Goal: Information Seeking & Learning: Learn about a topic

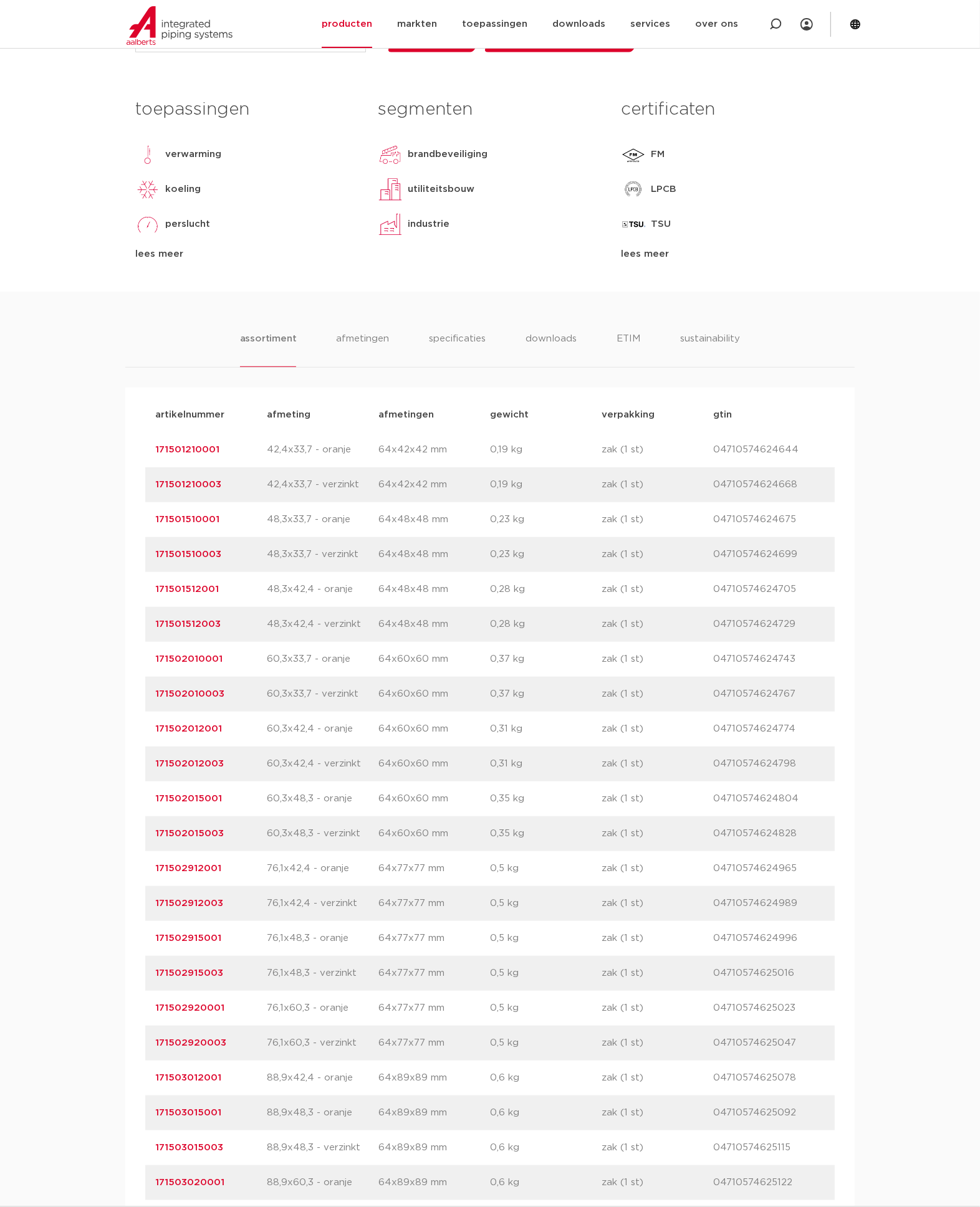
scroll to position [565, 0]
click at [776, 24] on icon at bounding box center [775, 24] width 12 height 12
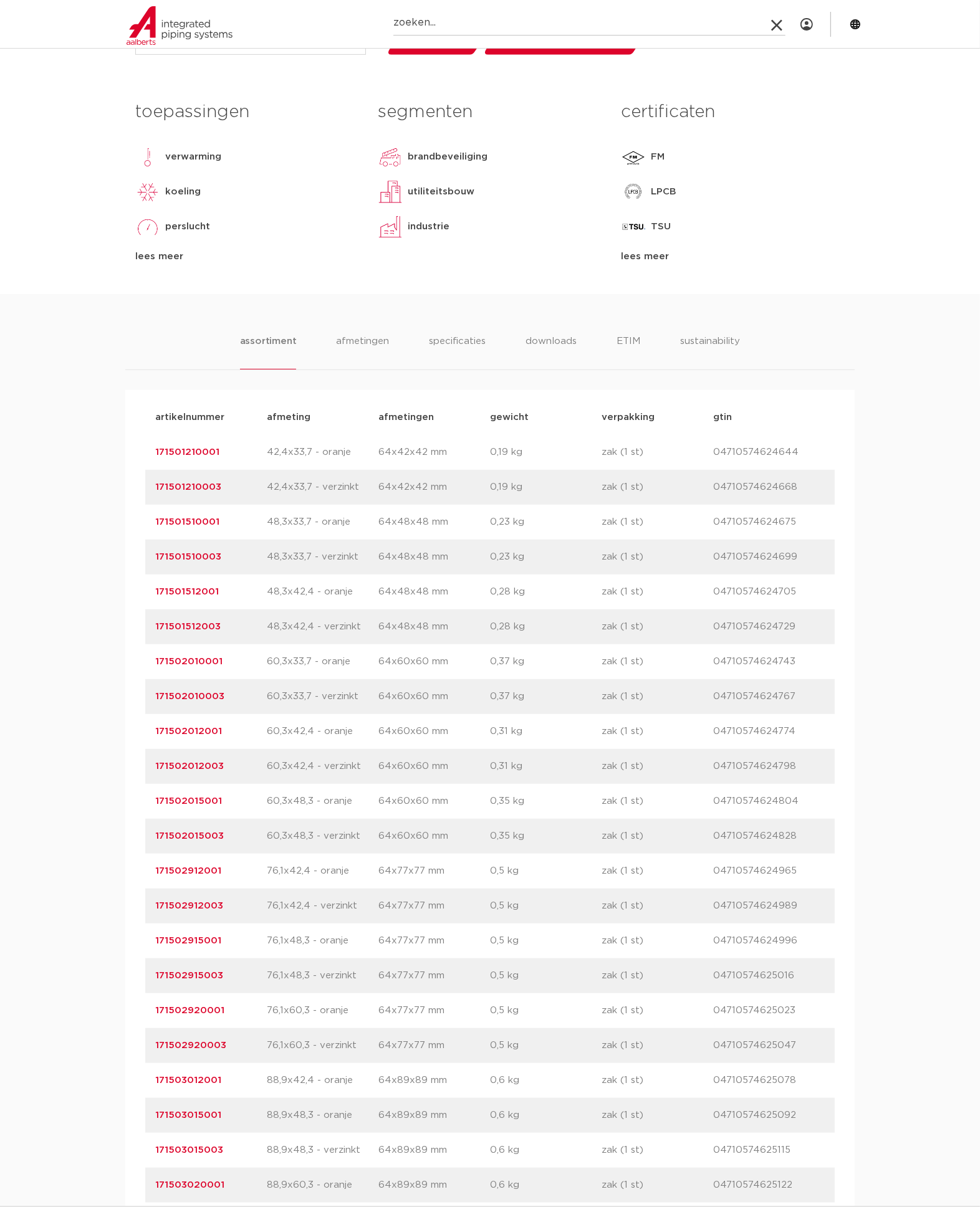
click at [506, 26] on input "Zoeken" at bounding box center [589, 23] width 392 height 25
type input "245303"
click button "Zoeken" at bounding box center [0, 0] width 0 height 0
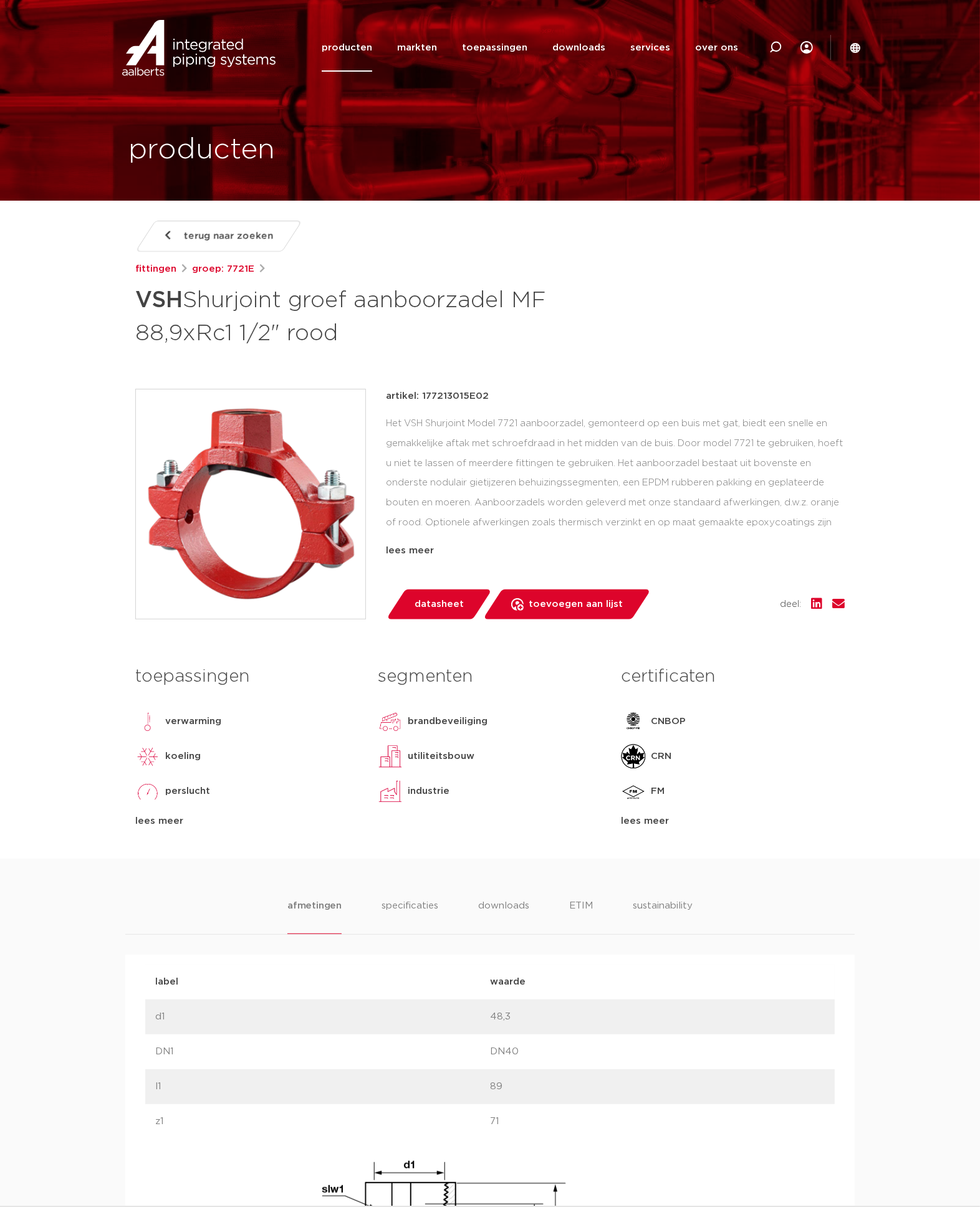
click at [636, 356] on div "terug naar zoeken [GEOGRAPHIC_DATA] groep: 7721E VSH Shurjoint groef aanboorzad…" at bounding box center [490, 539] width 729 height 638
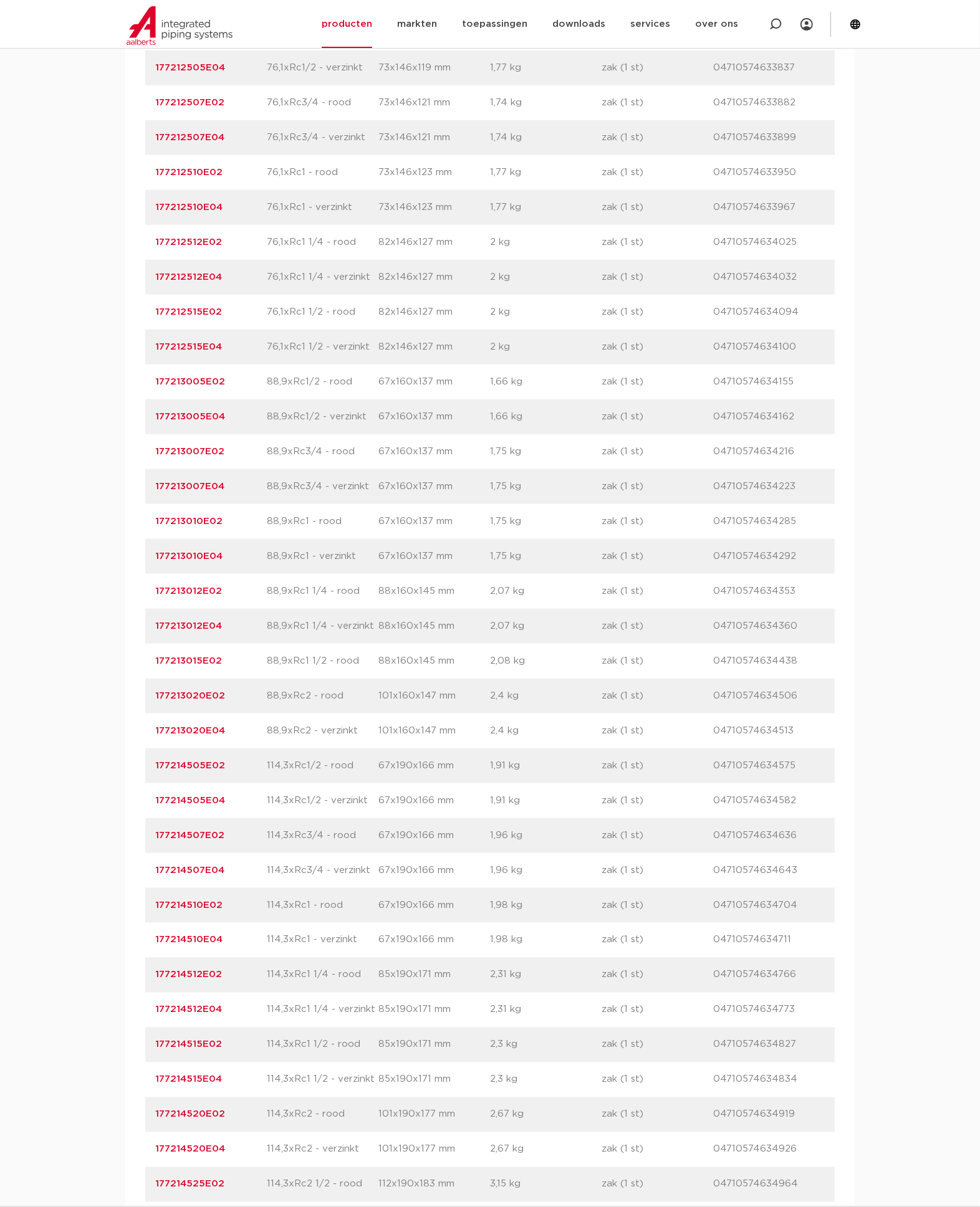
click at [201, 519] on link "177213010E02" at bounding box center [189, 521] width 68 height 10
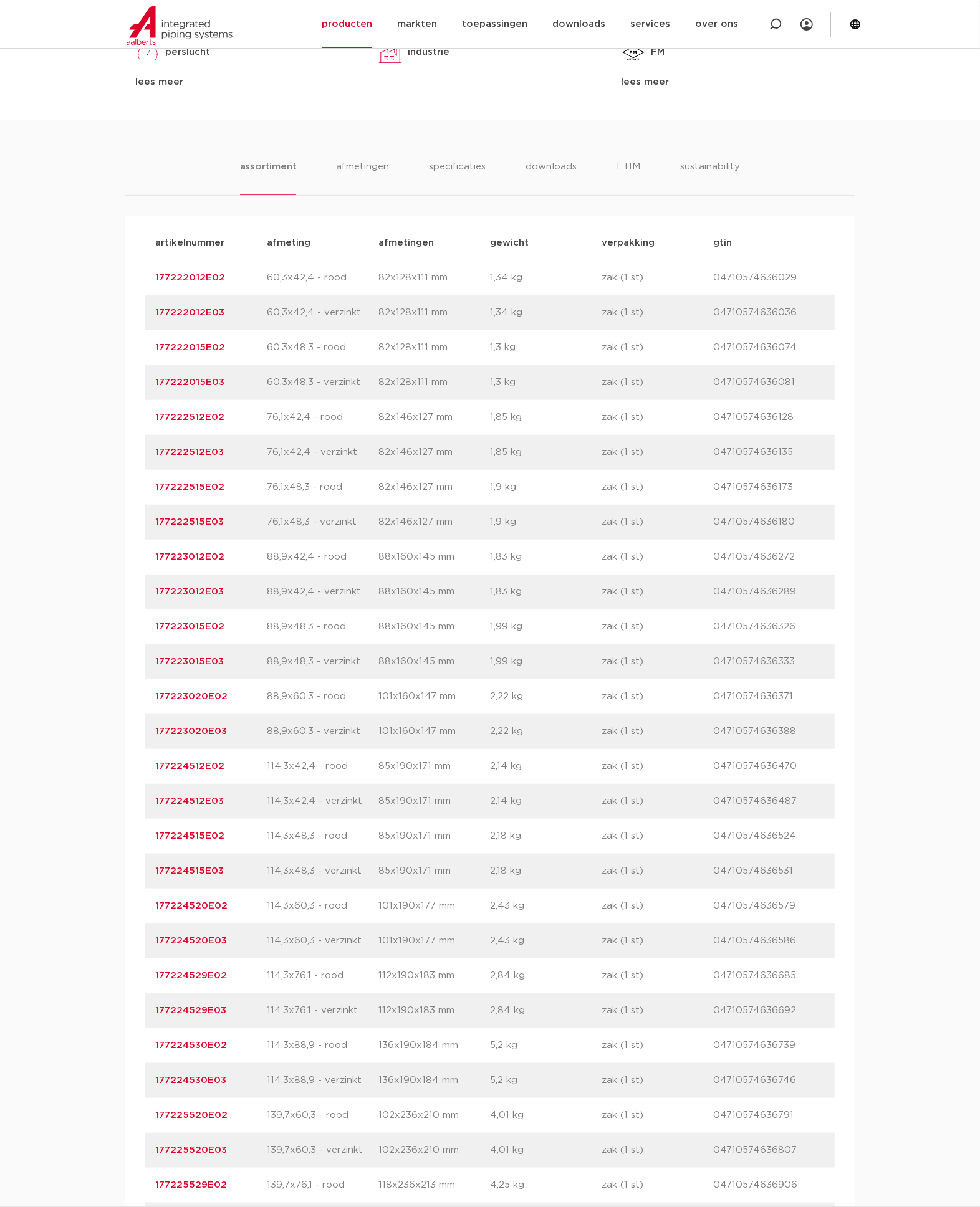
scroll to position [646, 0]
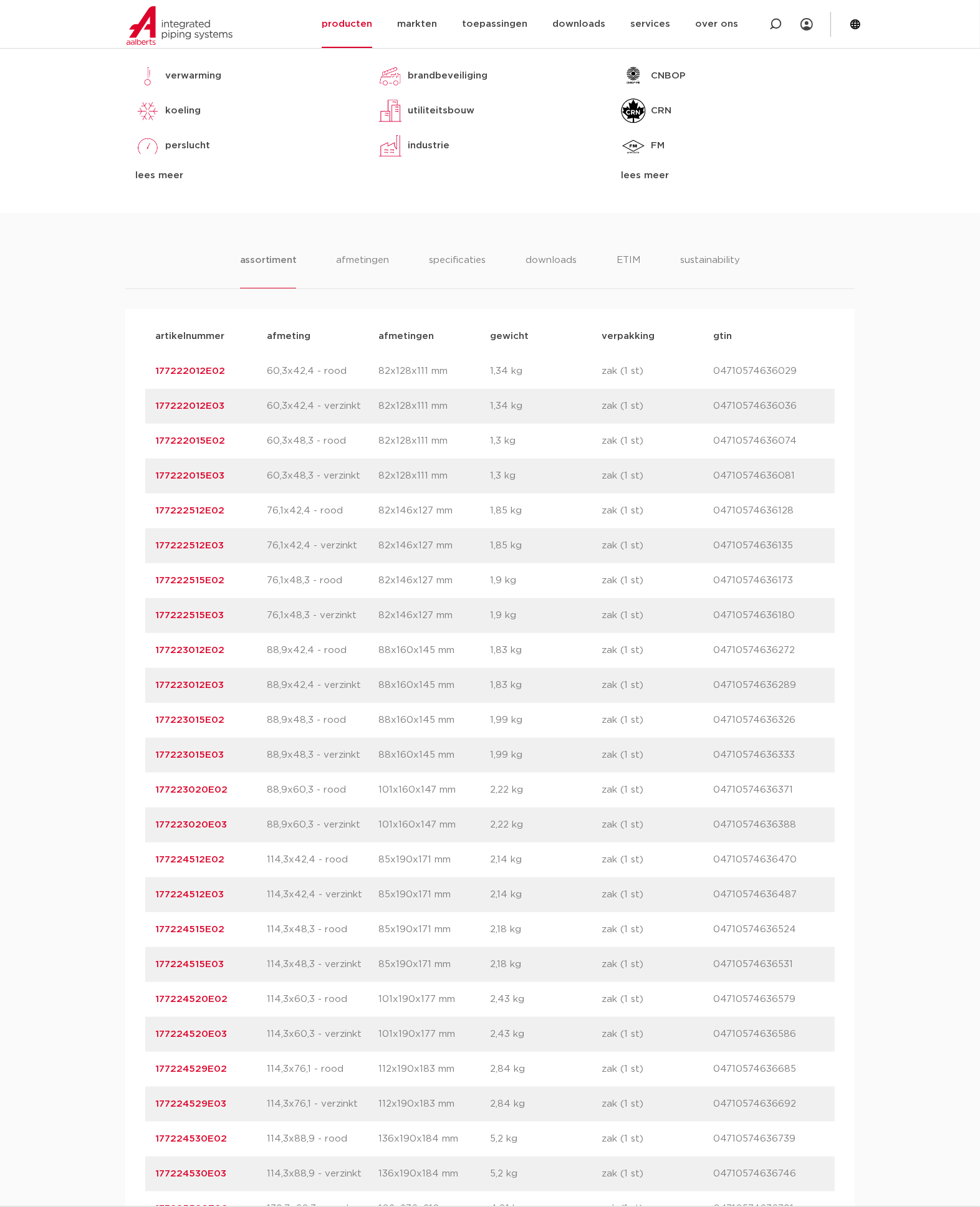
click at [88, 649] on div "assortiment [GEOGRAPHIC_DATA] specificaties downloads ETIM sustainability assor…" at bounding box center [490, 1171] width 980 height 1916
click at [191, 507] on link "177222512E02" at bounding box center [190, 511] width 69 height 10
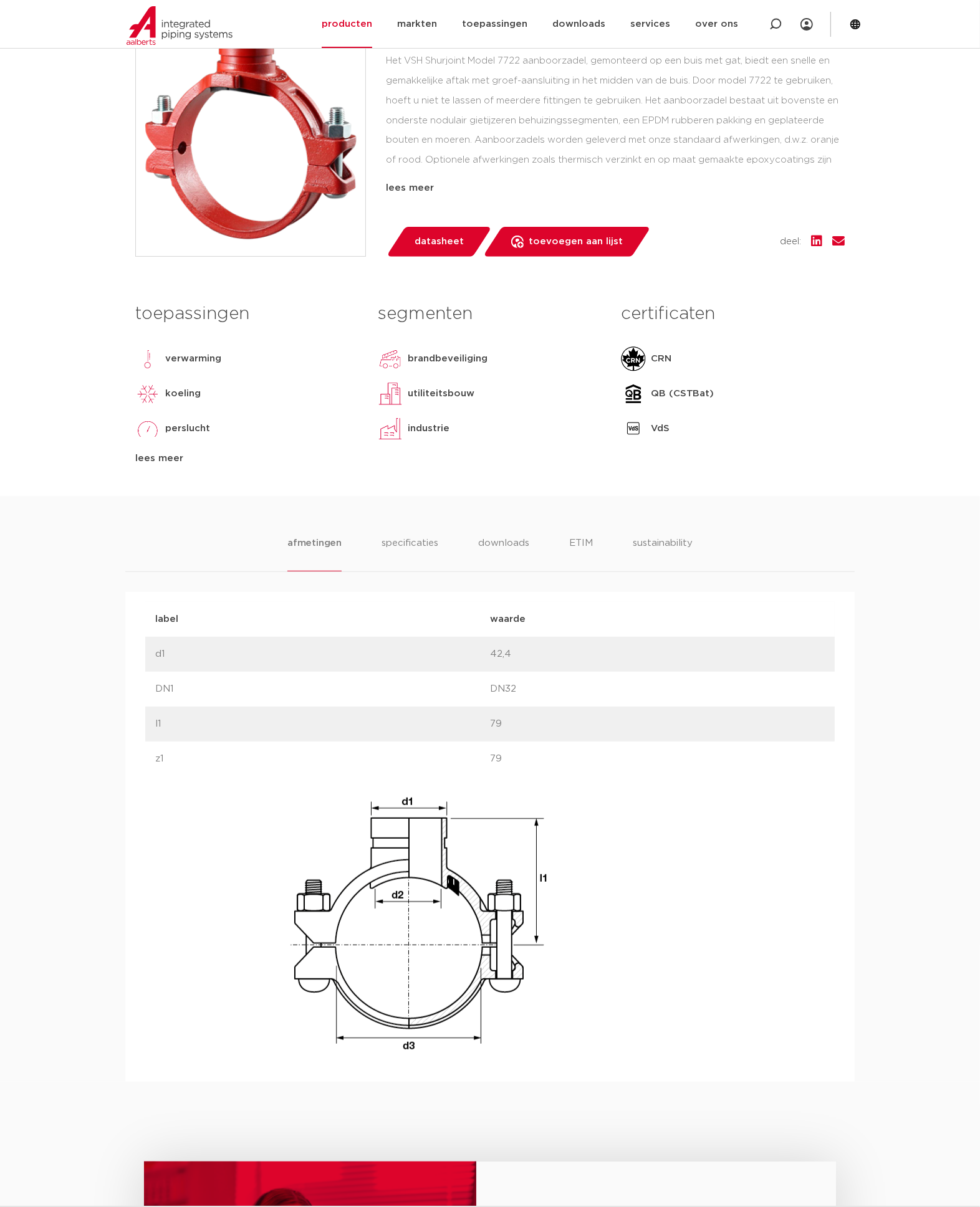
scroll to position [323, 0]
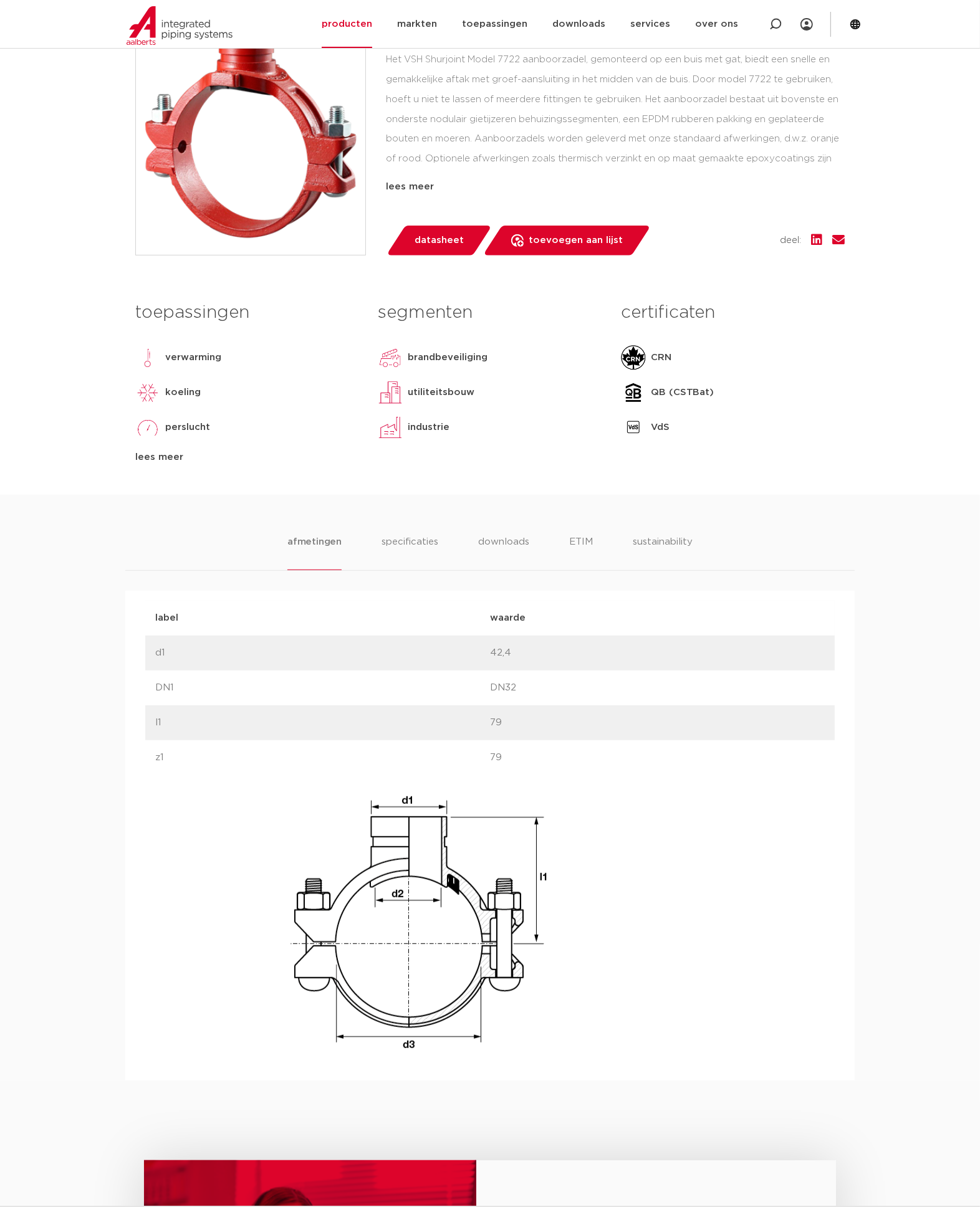
click at [72, 541] on div "afmetingen specificaties downloads ETIM sustainability afmetingen specificaties…" at bounding box center [490, 788] width 980 height 586
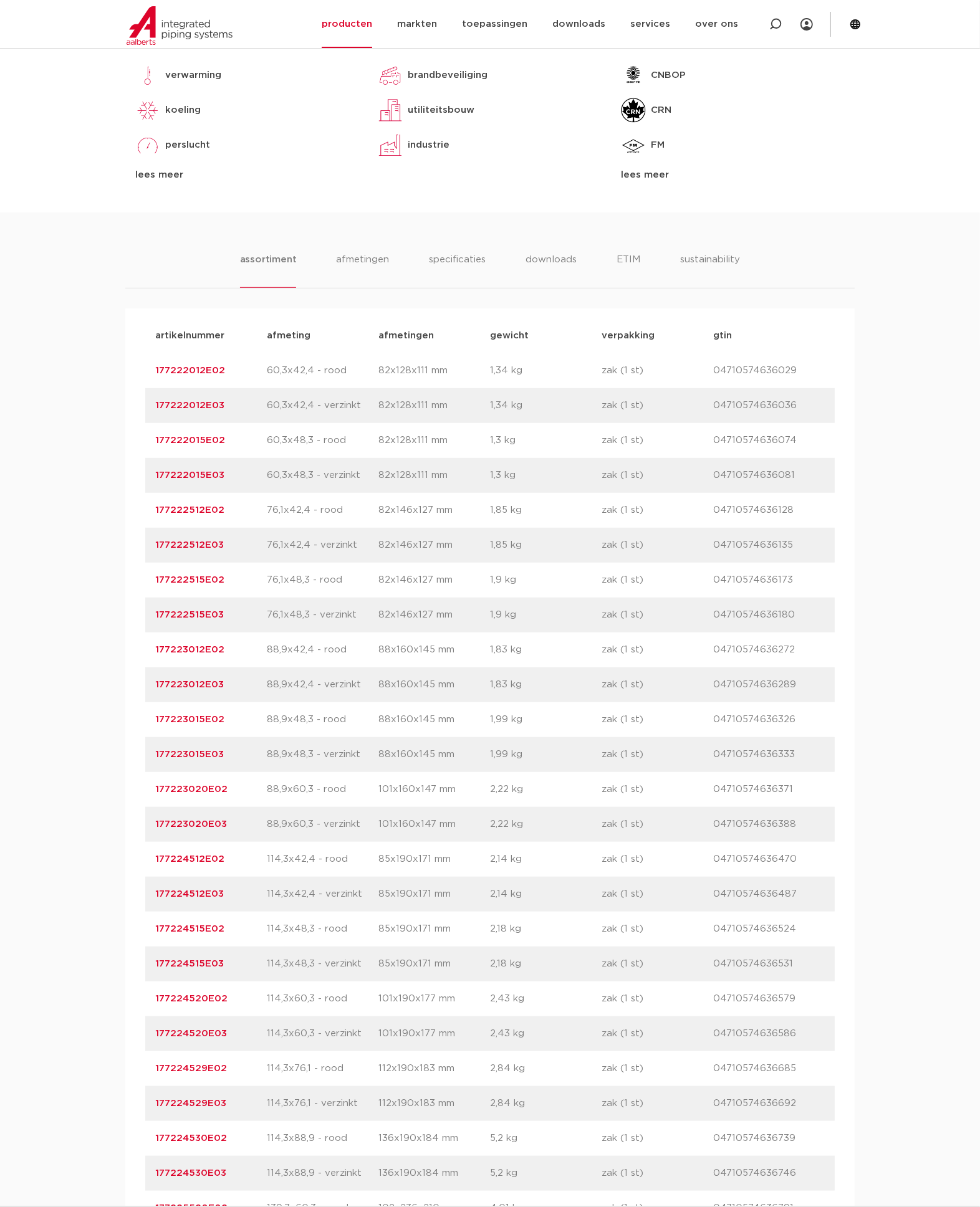
click at [200, 580] on link "177222515E02" at bounding box center [190, 580] width 69 height 10
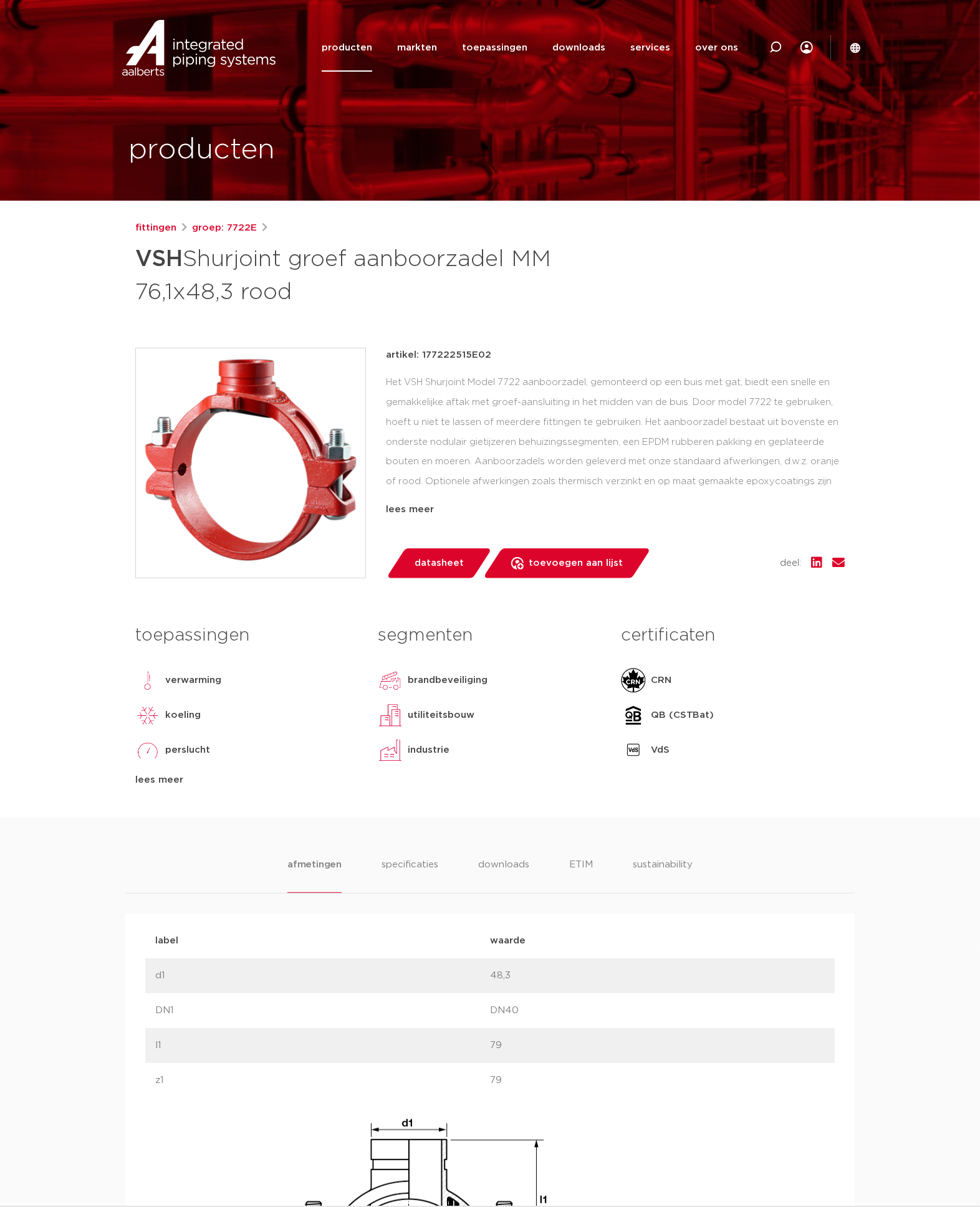
click at [96, 389] on body "Zoeken producten markten toepassingen downloads alle downloads certificaten cad…" at bounding box center [490, 1078] width 980 height 2155
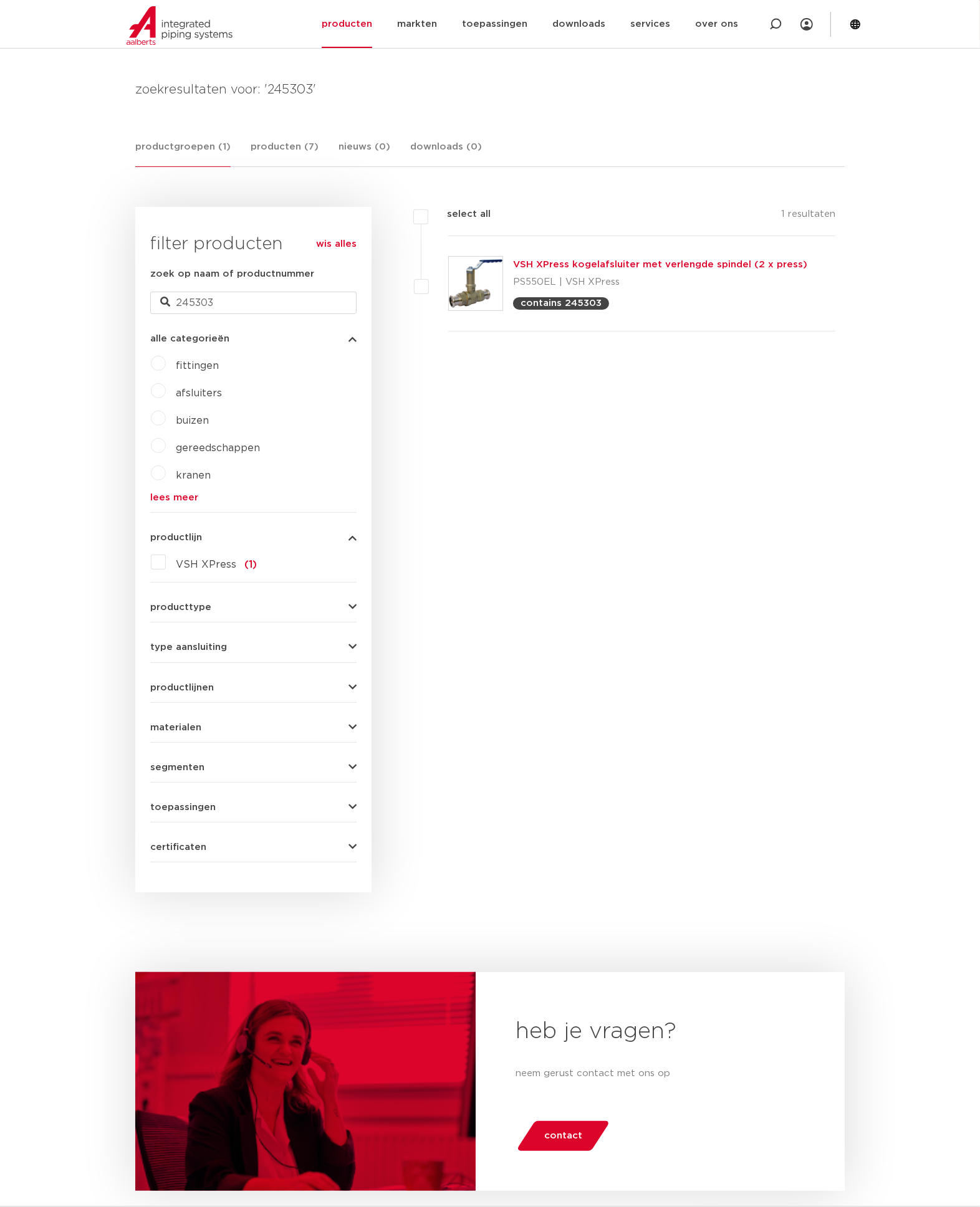
scroll to position [119, 0]
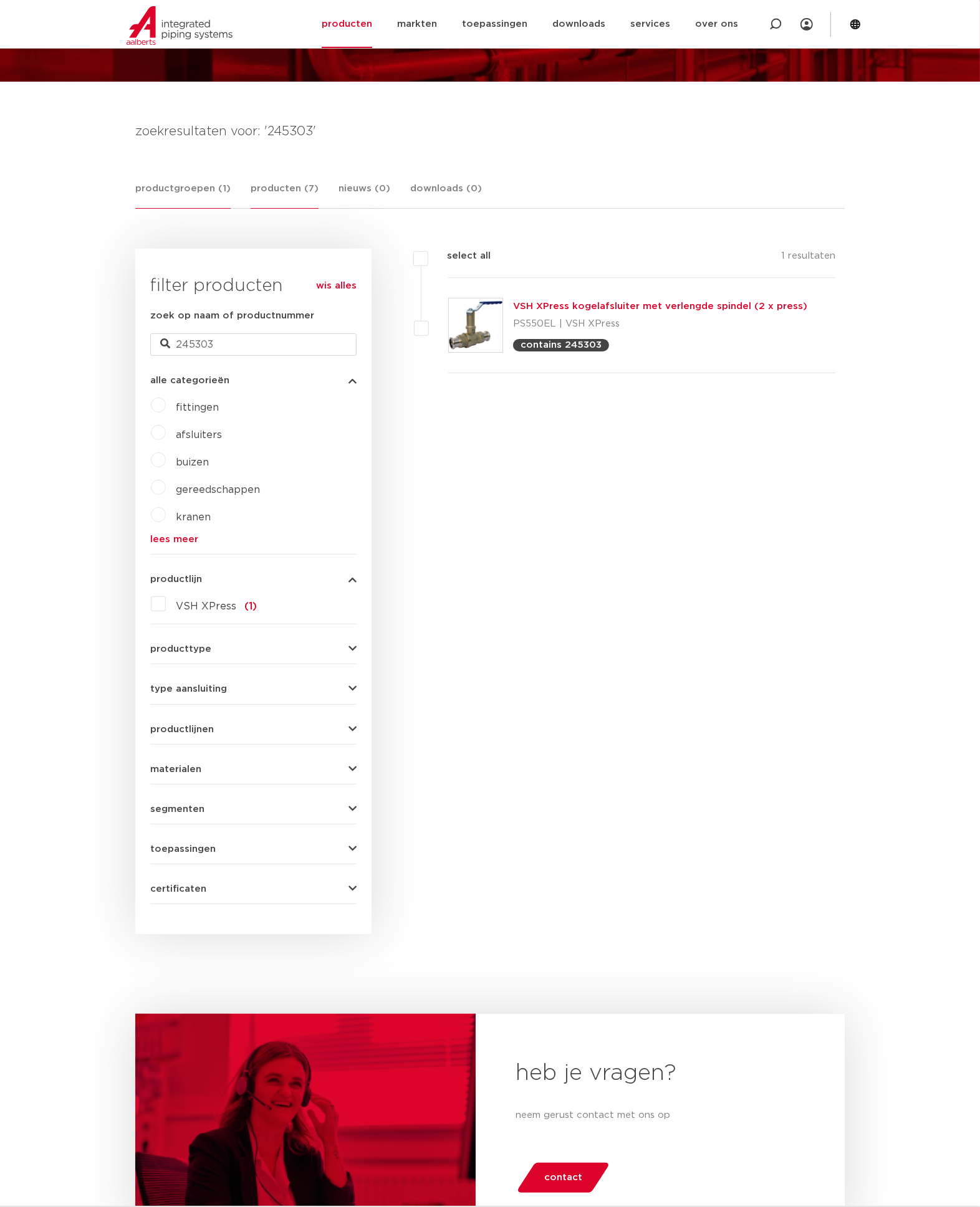
click at [273, 183] on link "producten (7)" at bounding box center [284, 195] width 68 height 27
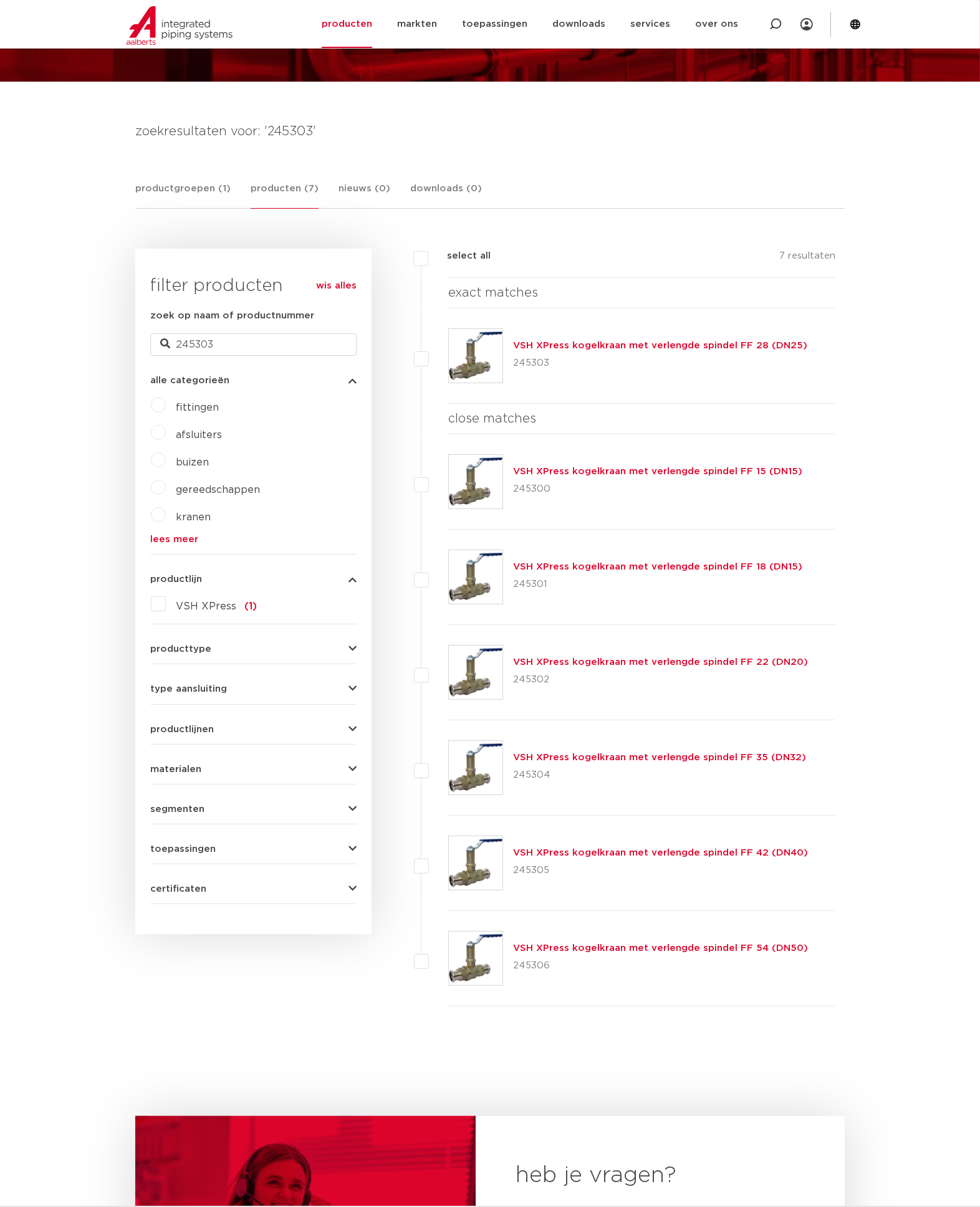
click at [712, 344] on link "VSH XPress kogelkraan met verlengde spindel FF 28 (DN25)" at bounding box center [660, 345] width 294 height 10
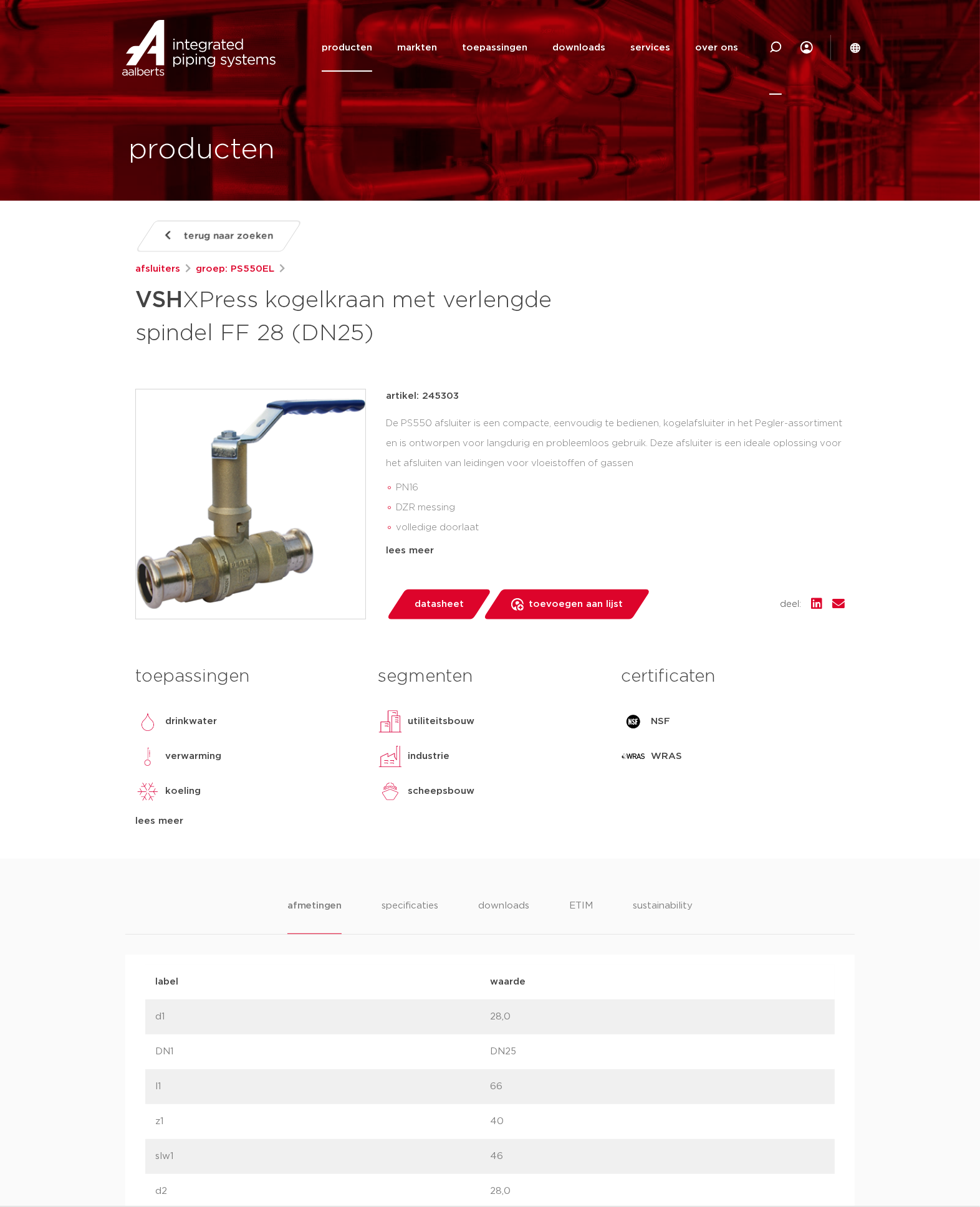
click at [777, 51] on icon at bounding box center [774, 47] width 15 height 15
type input "15301"
click button "Zoeken" at bounding box center [0, 0] width 0 height 0
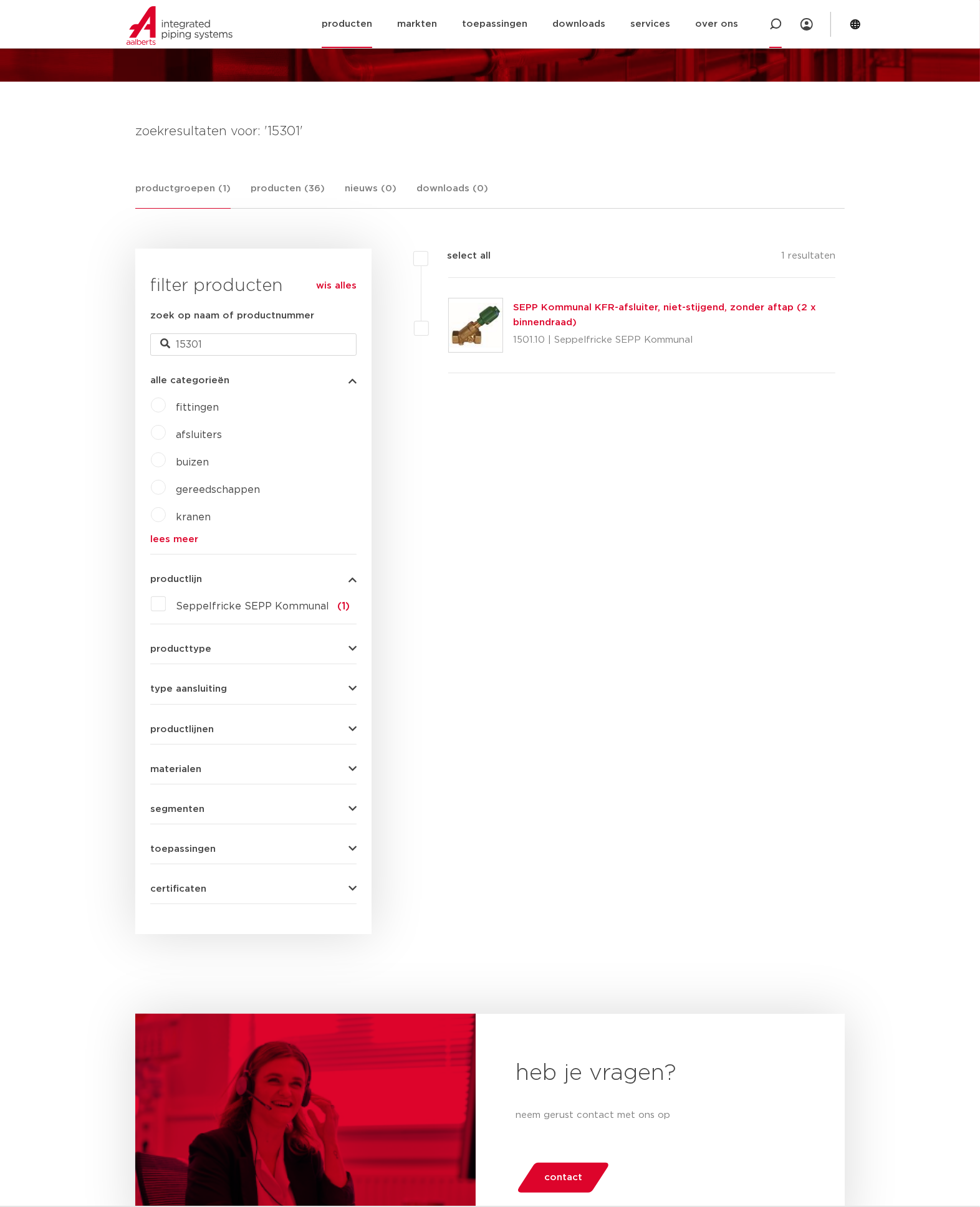
click at [775, 18] on icon at bounding box center [774, 24] width 15 height 15
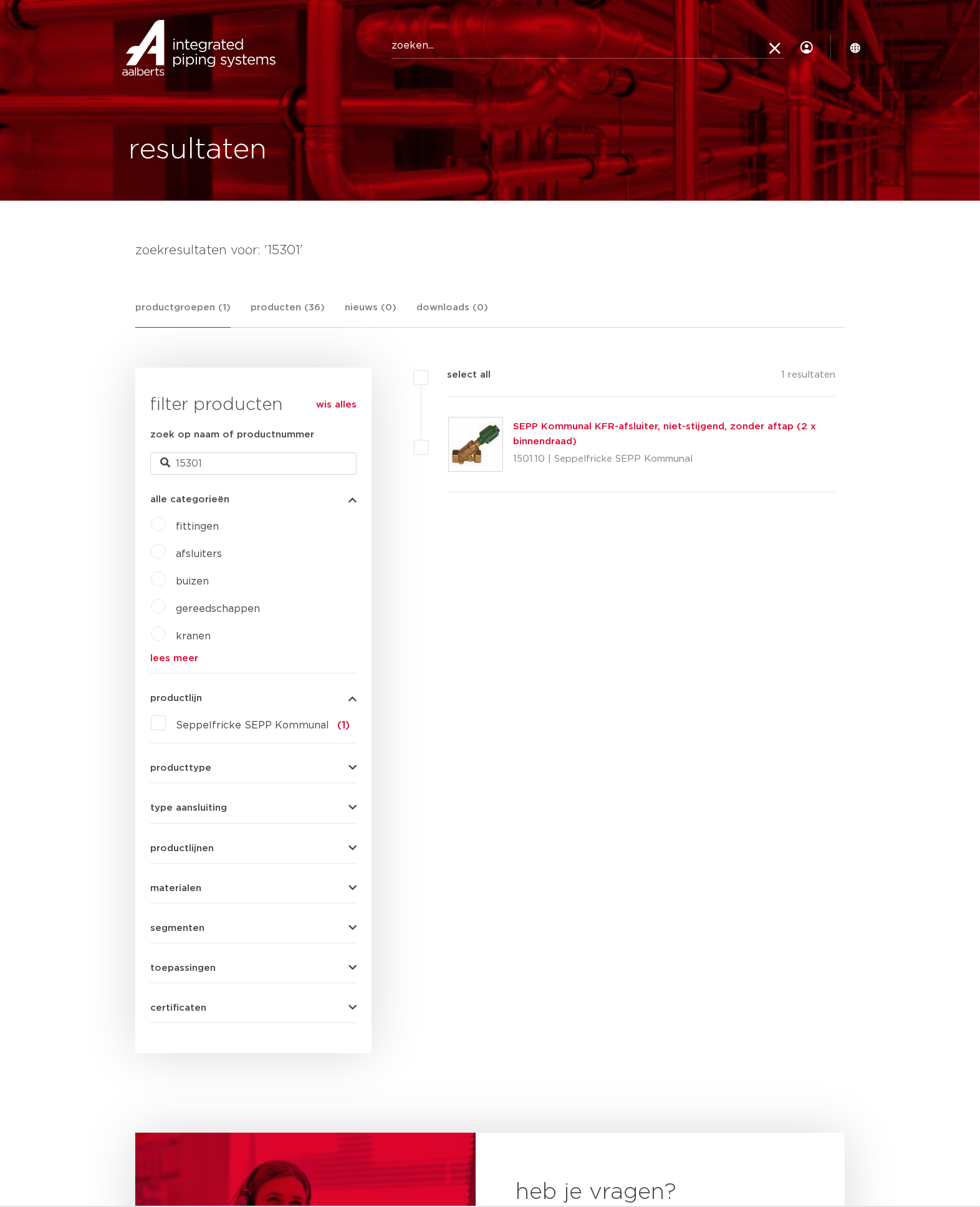
click at [209, 60] on img at bounding box center [198, 48] width 159 height 56
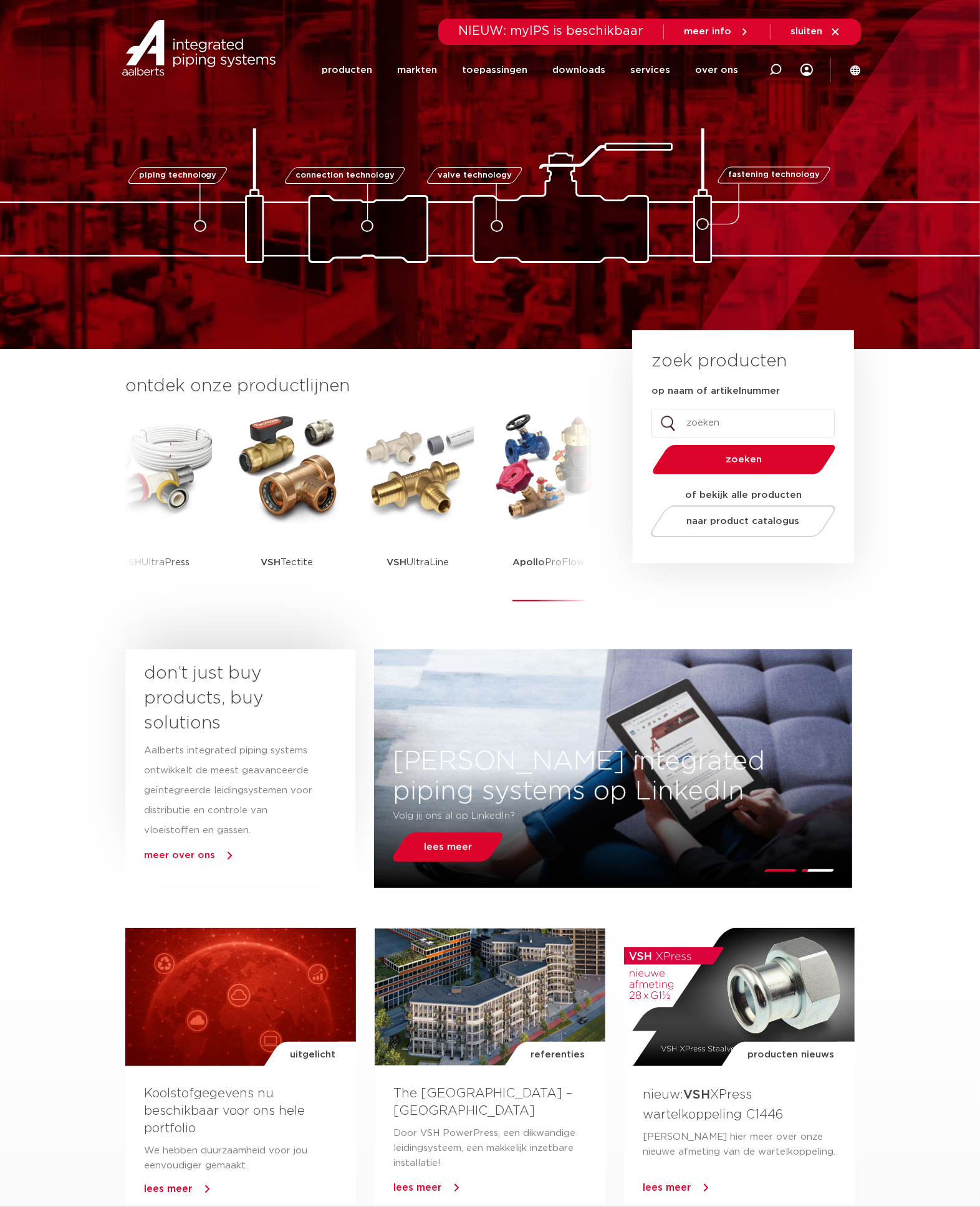
click at [555, 497] on img at bounding box center [548, 467] width 112 height 112
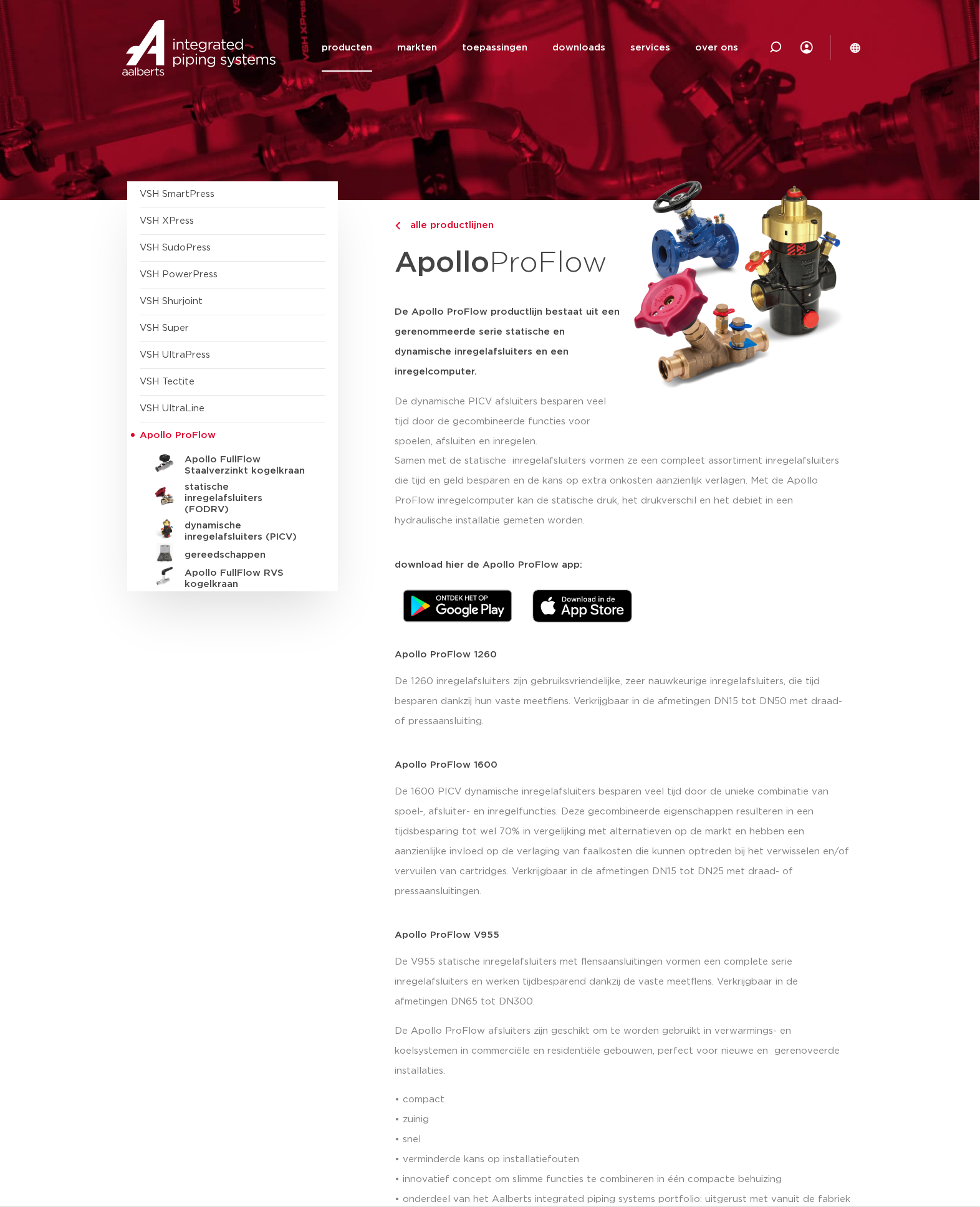
click at [450, 222] on span "alle productlijnen" at bounding box center [449, 225] width 91 height 10
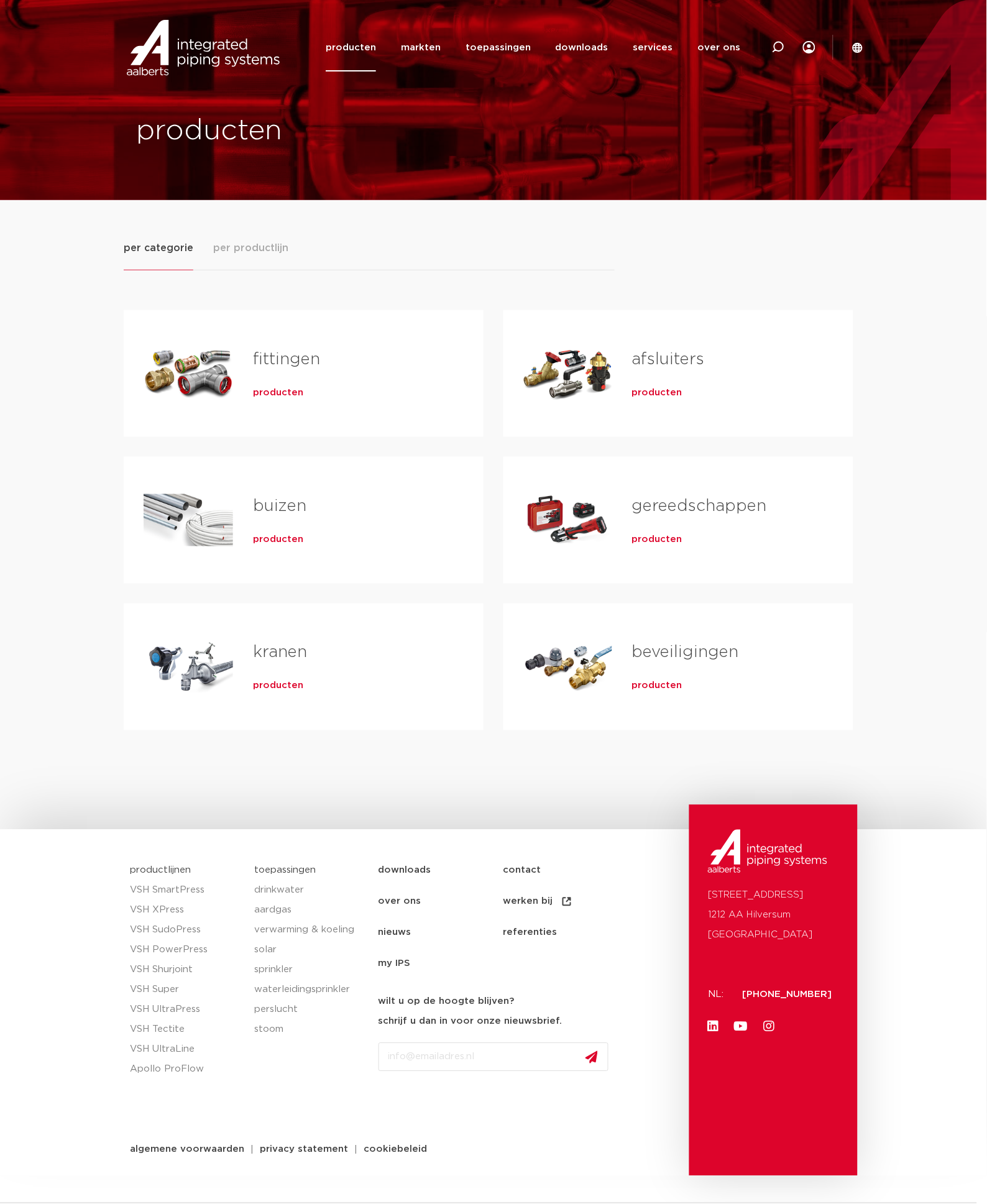
click at [674, 389] on span "producten" at bounding box center [657, 393] width 51 height 12
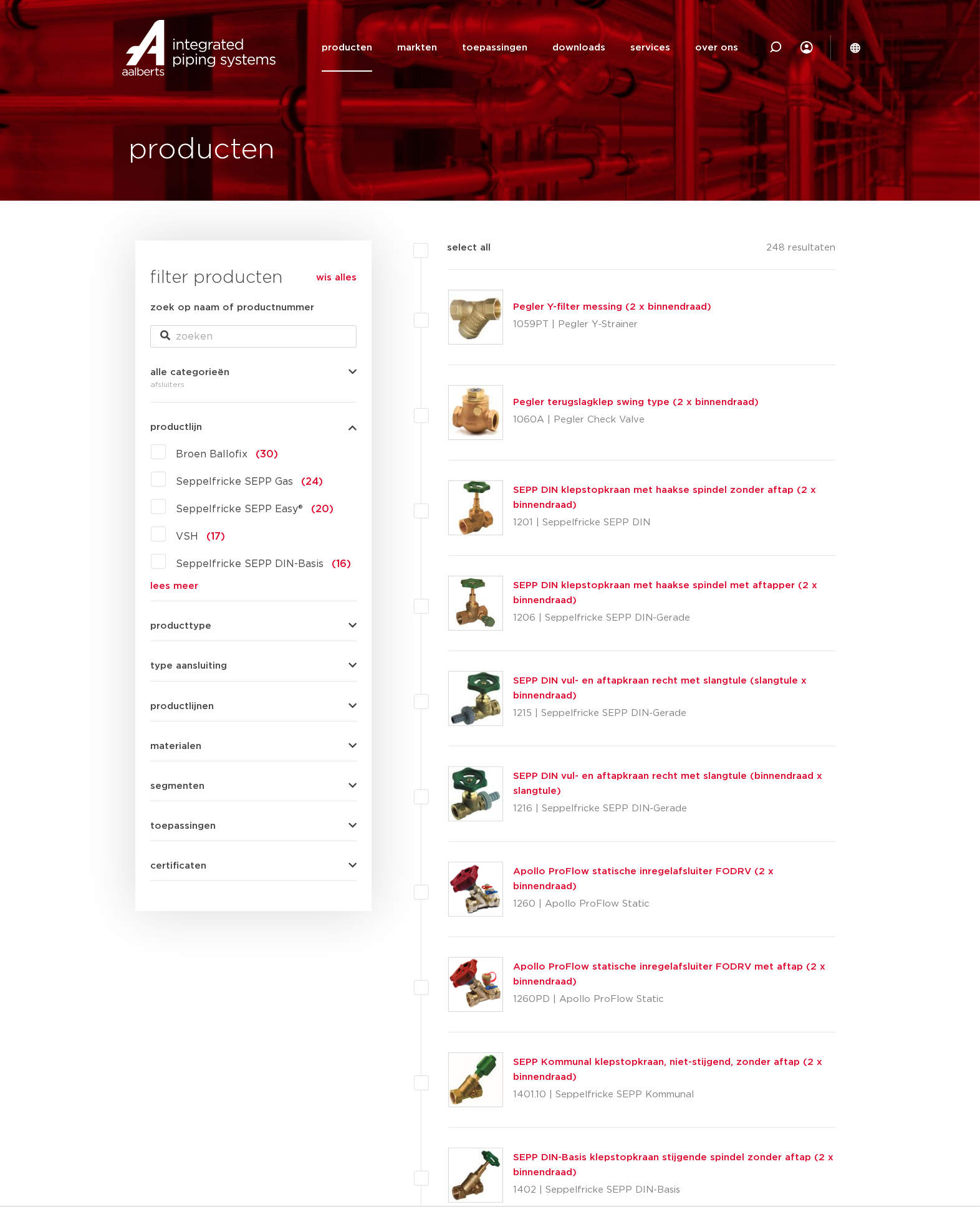
click at [179, 584] on link "lees meer" at bounding box center [253, 586] width 206 height 10
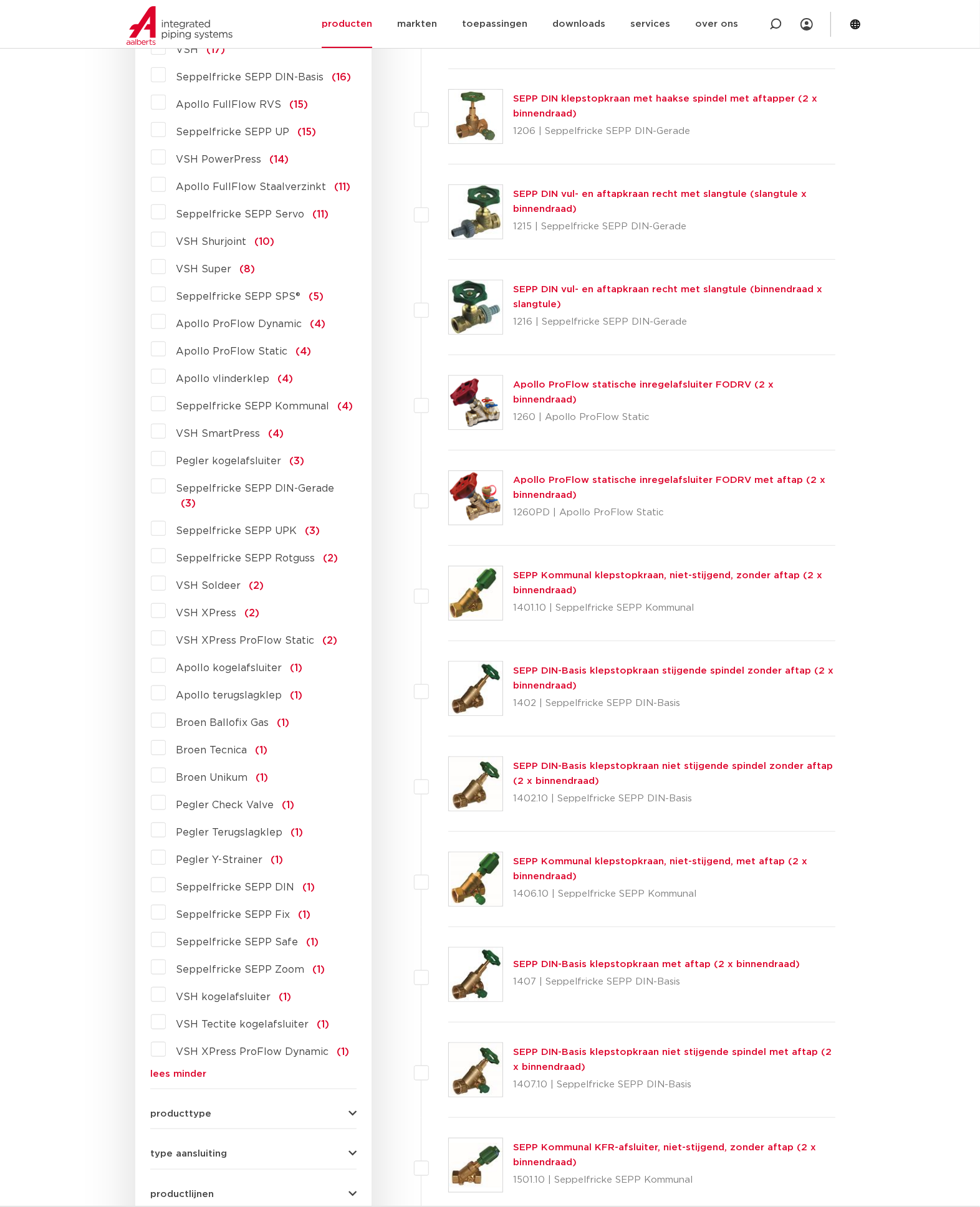
scroll to position [484, 0]
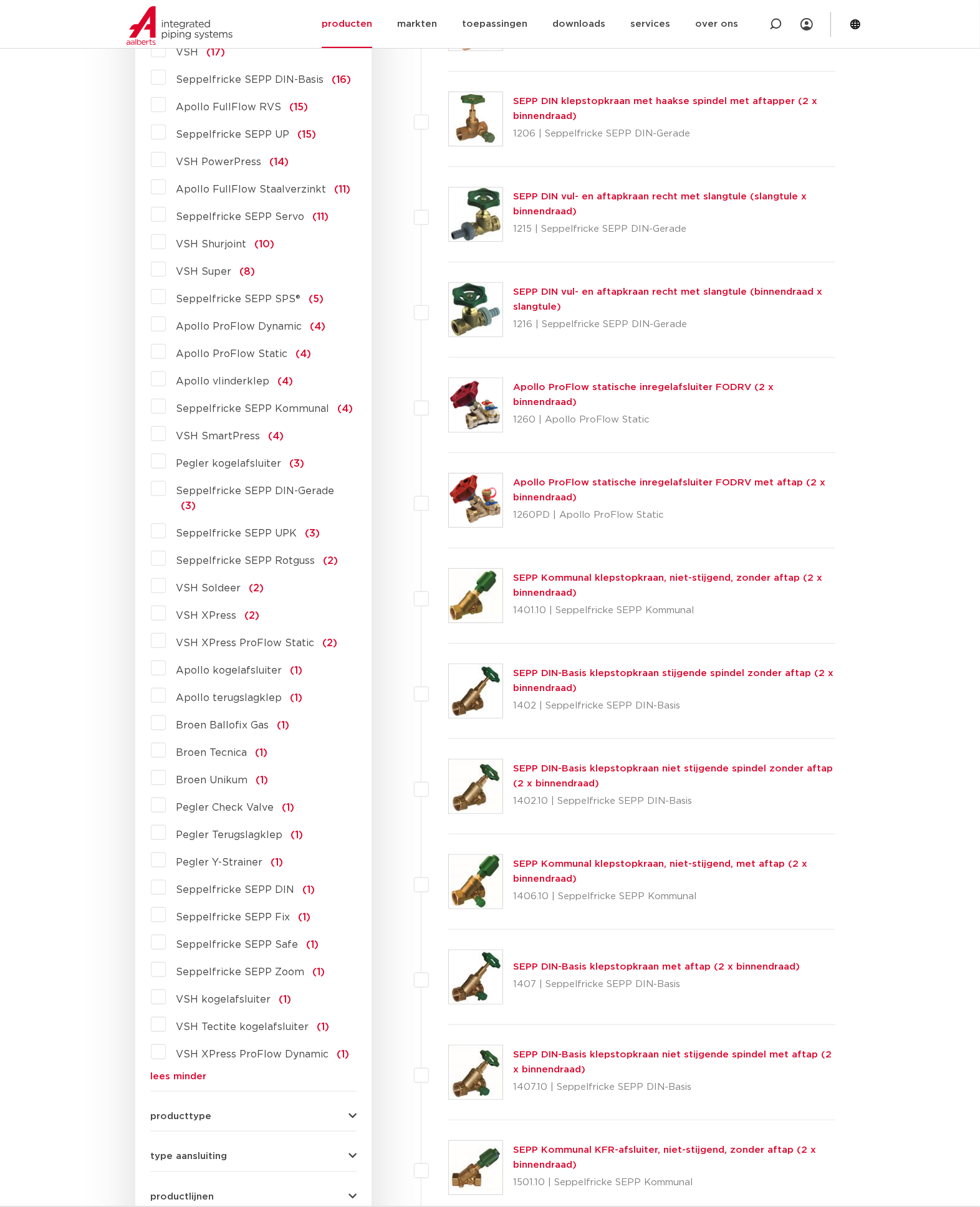
click at [166, 378] on label "Apollo vlinderklep (4)" at bounding box center [229, 378] width 127 height 20
click at [0, 0] on input "Apollo vlinderklep (4)" at bounding box center [0, 0] width 0 height 0
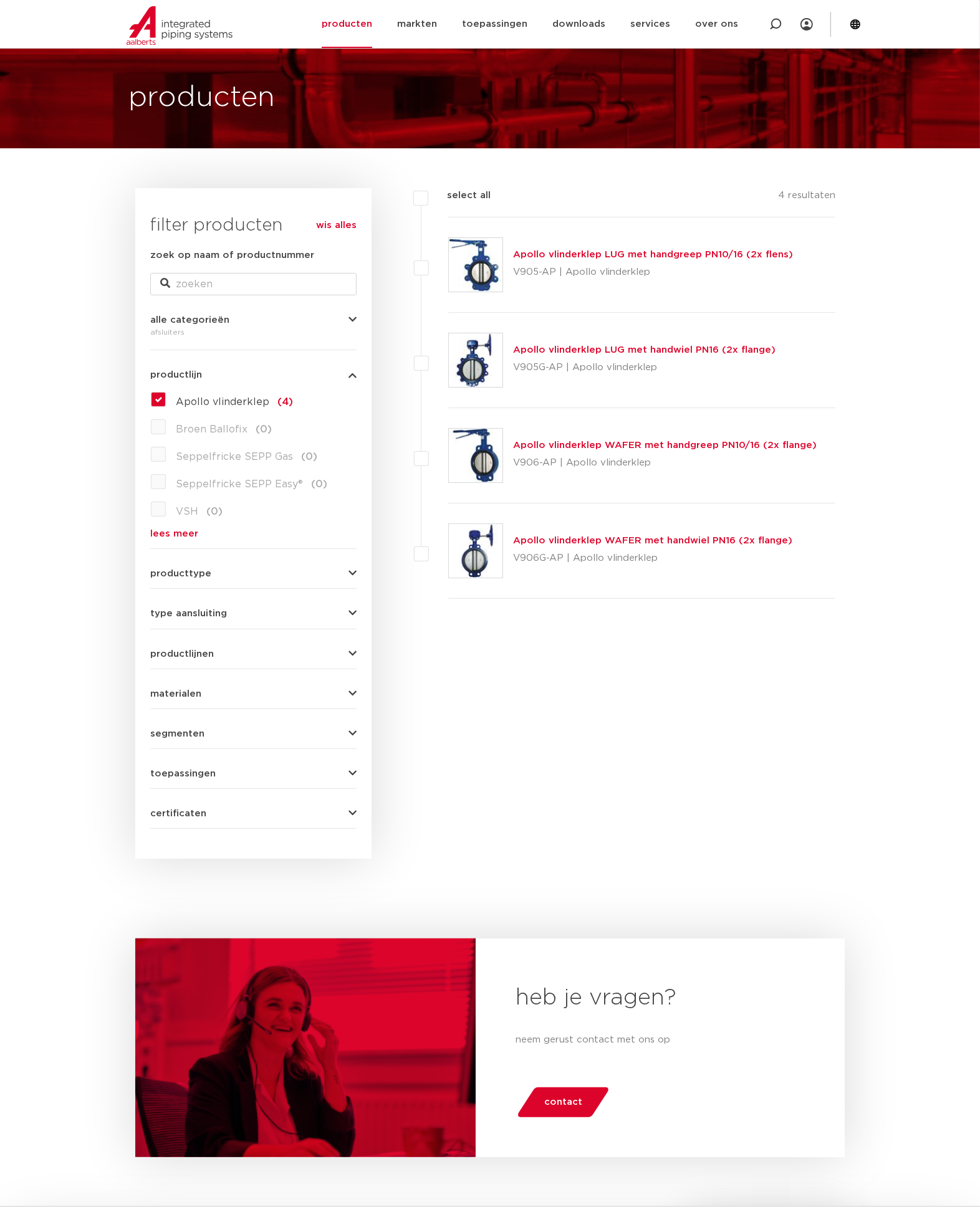
scroll to position [51, 0]
click at [744, 346] on link "Apollo vlinderklep LUG met handwiel PN16 (2x flange)" at bounding box center [644, 350] width 262 height 10
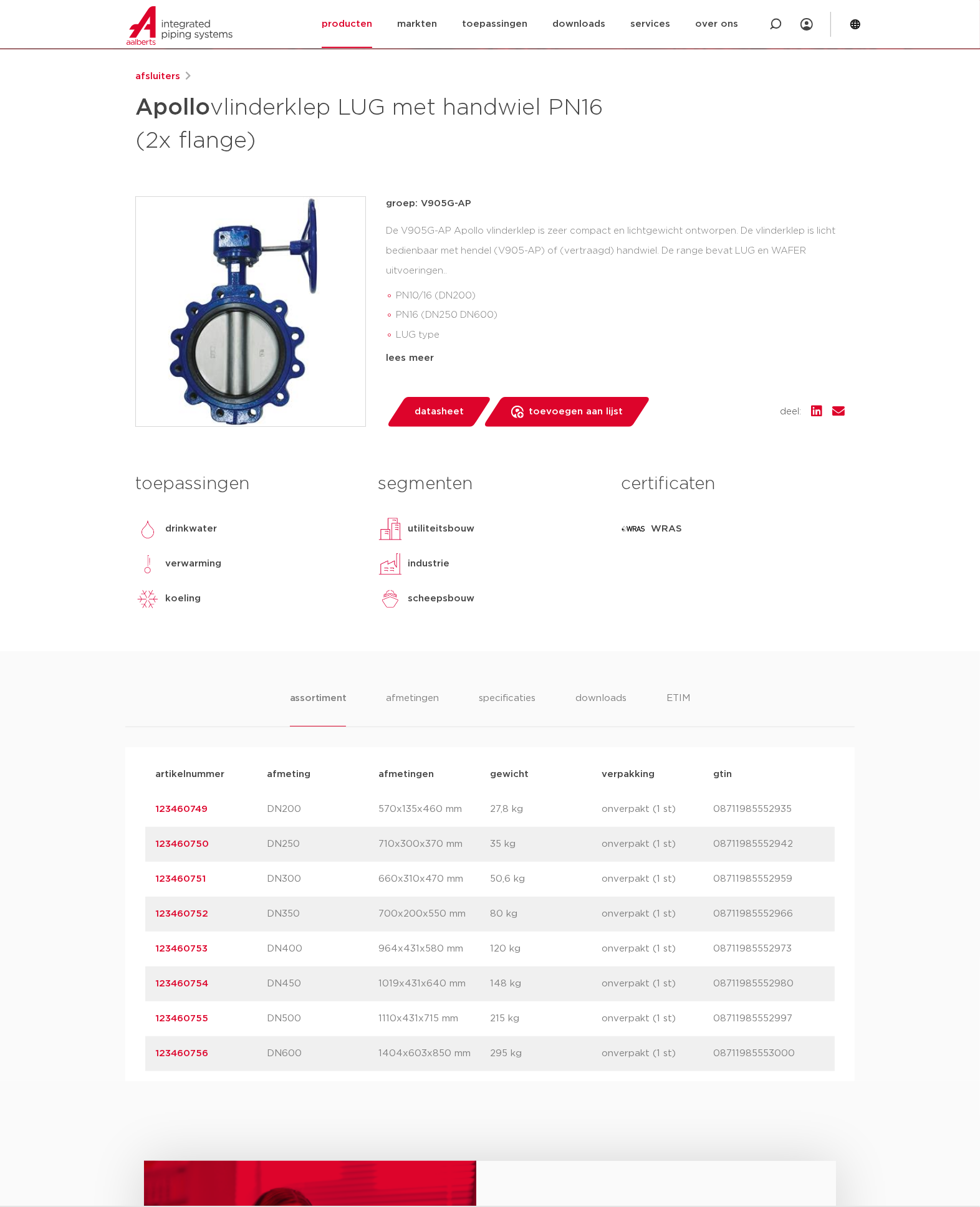
scroll to position [161, 0]
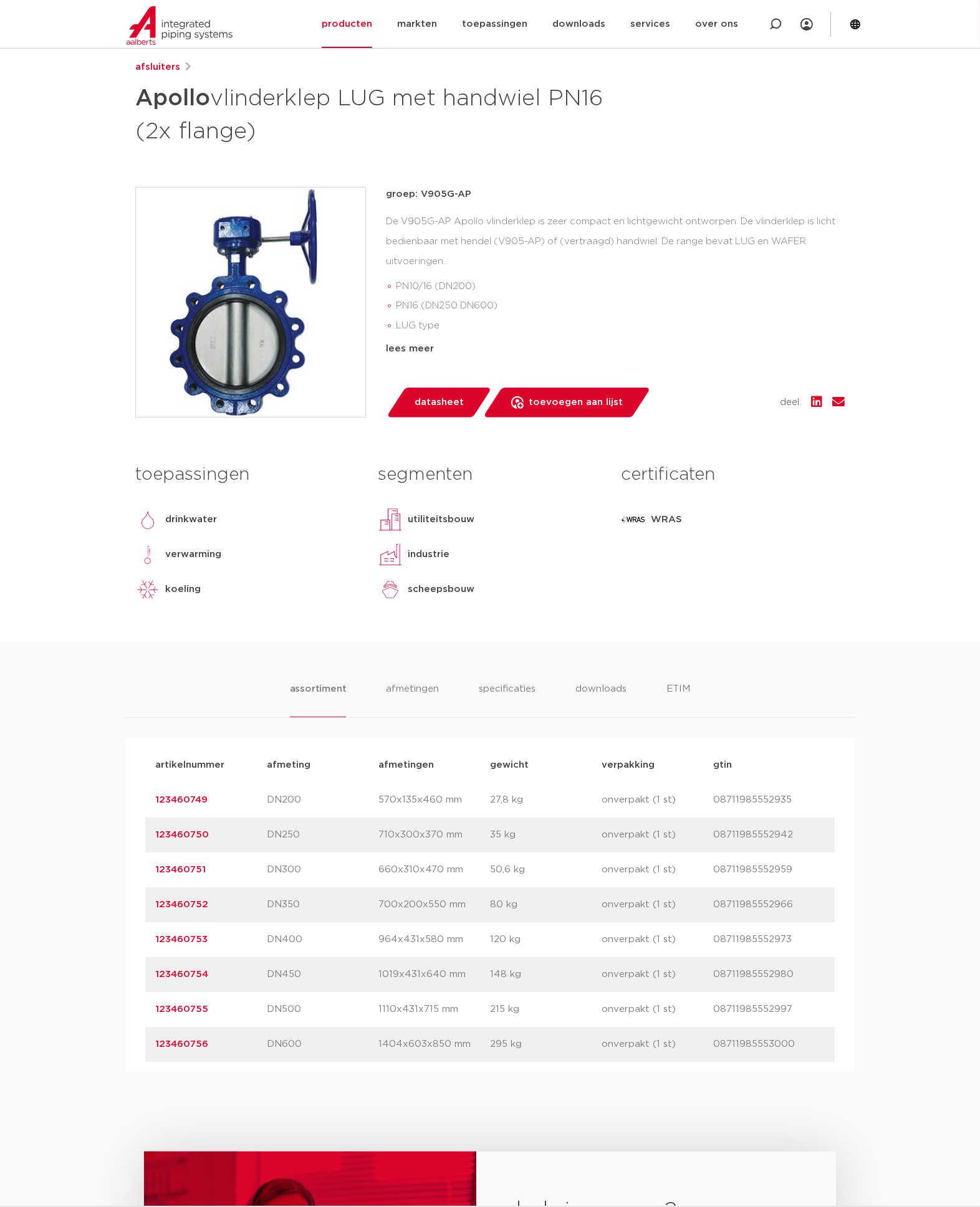
click at [77, 861] on div "assortiment afmetingen specificaties downloads ETIM assortiment afmetingen spec…" at bounding box center [490, 857] width 980 height 430
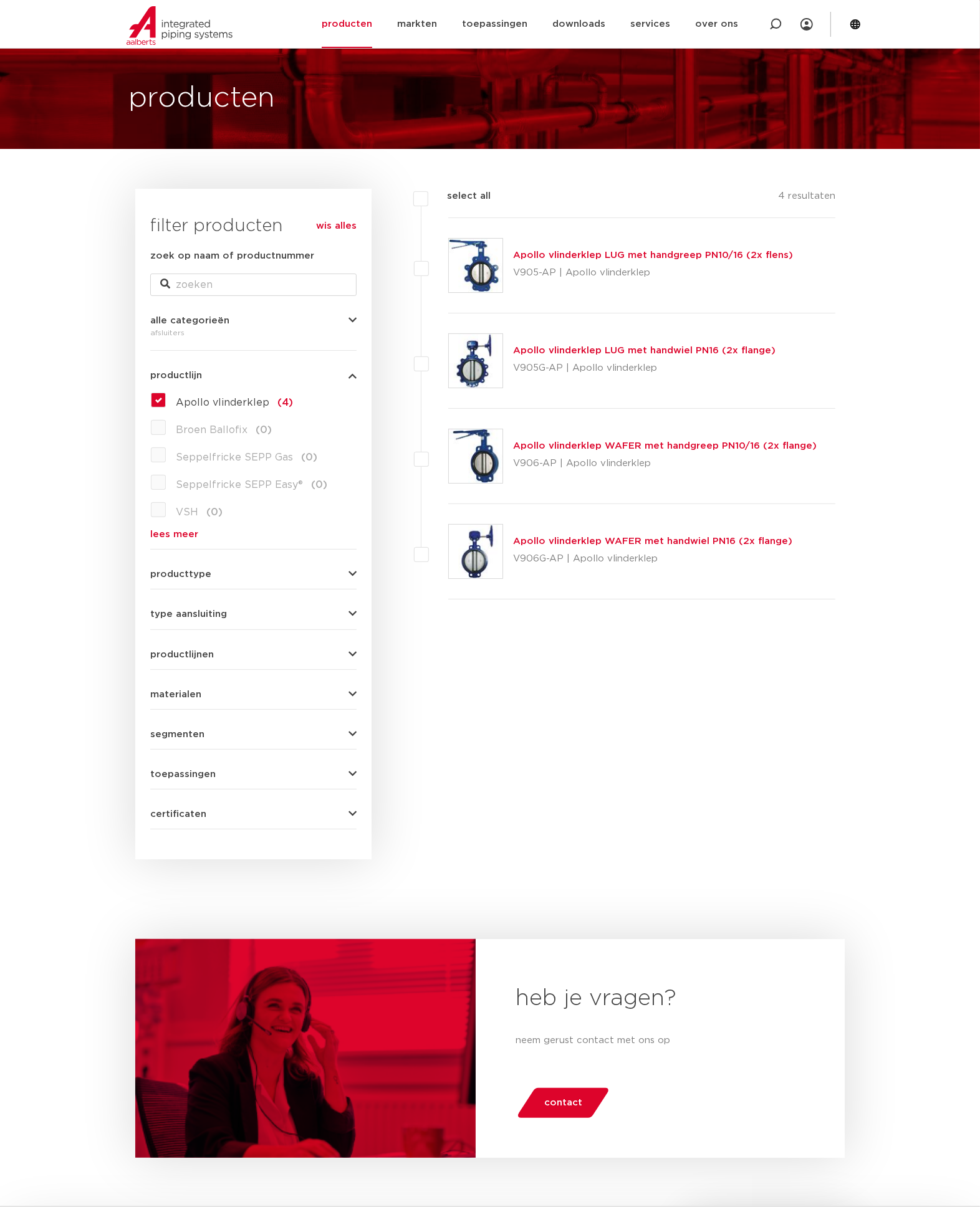
click at [786, 765] on div "filters select all 4 resultaten Apollo vlinderklep LUG met handgreep PN10/16 (2…" at bounding box center [608, 524] width 473 height 671
click at [688, 253] on link "Apollo vlinderklep LUG met handgreep PN10/16 (2x flens)" at bounding box center [652, 255] width 280 height 10
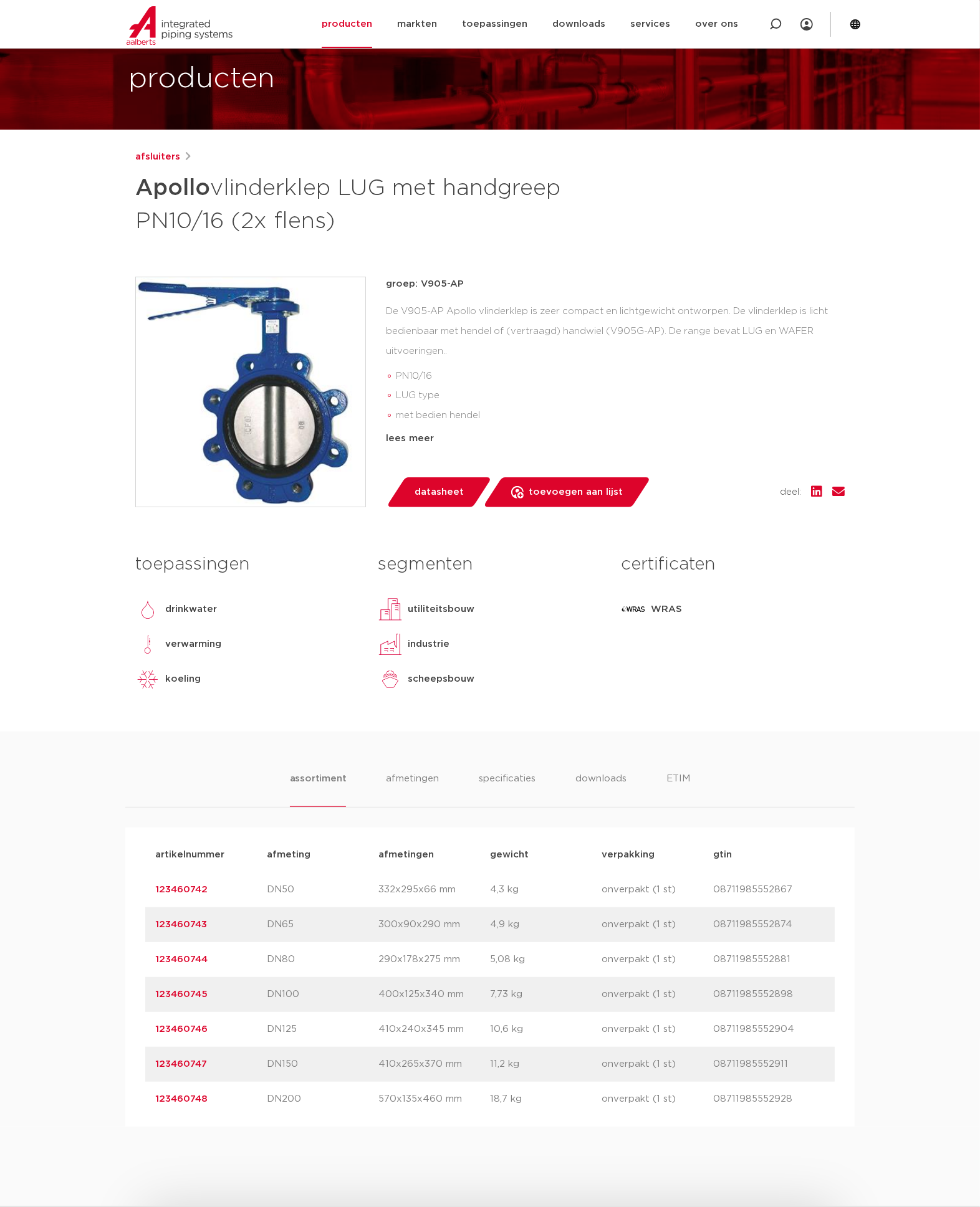
scroll to position [81, 0]
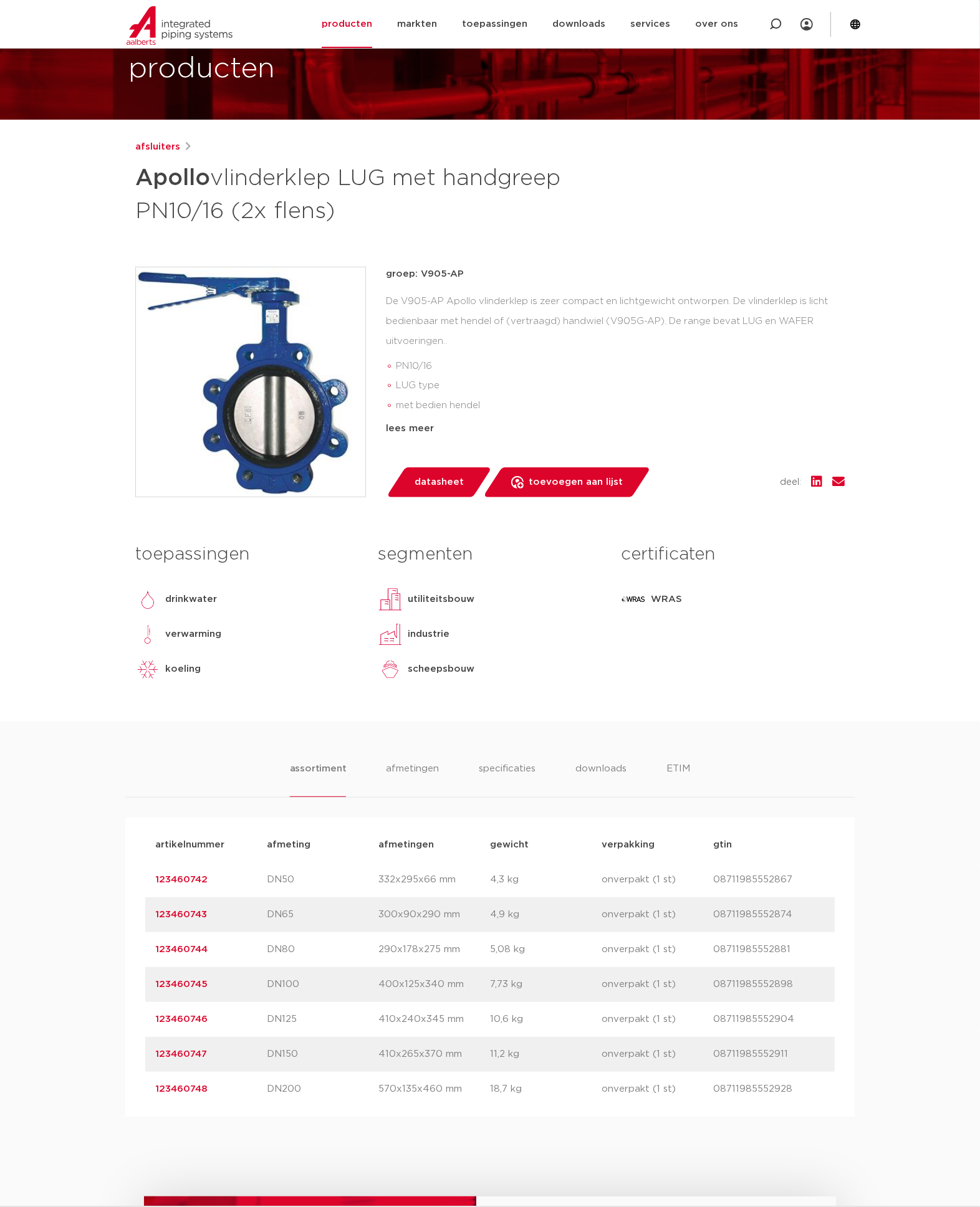
click at [193, 945] on link "123460744" at bounding box center [181, 949] width 52 height 10
drag, startPoint x: 0, startPoint y: 0, endPoint x: 100, endPoint y: 826, distance: 832.0
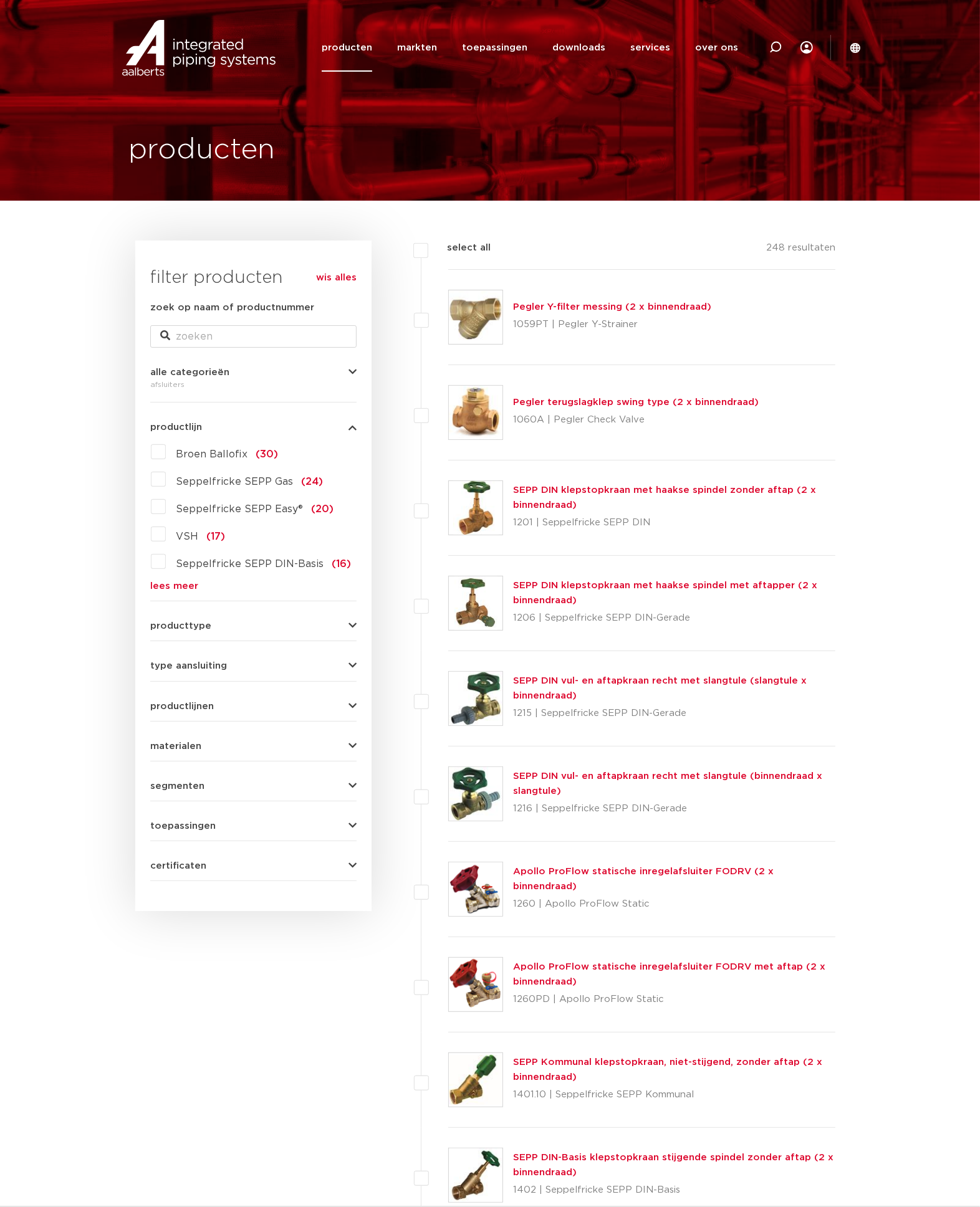
click at [775, 44] on icon at bounding box center [775, 47] width 12 height 12
type input "strainer"
click button "Zoeken" at bounding box center [0, 0] width 0 height 0
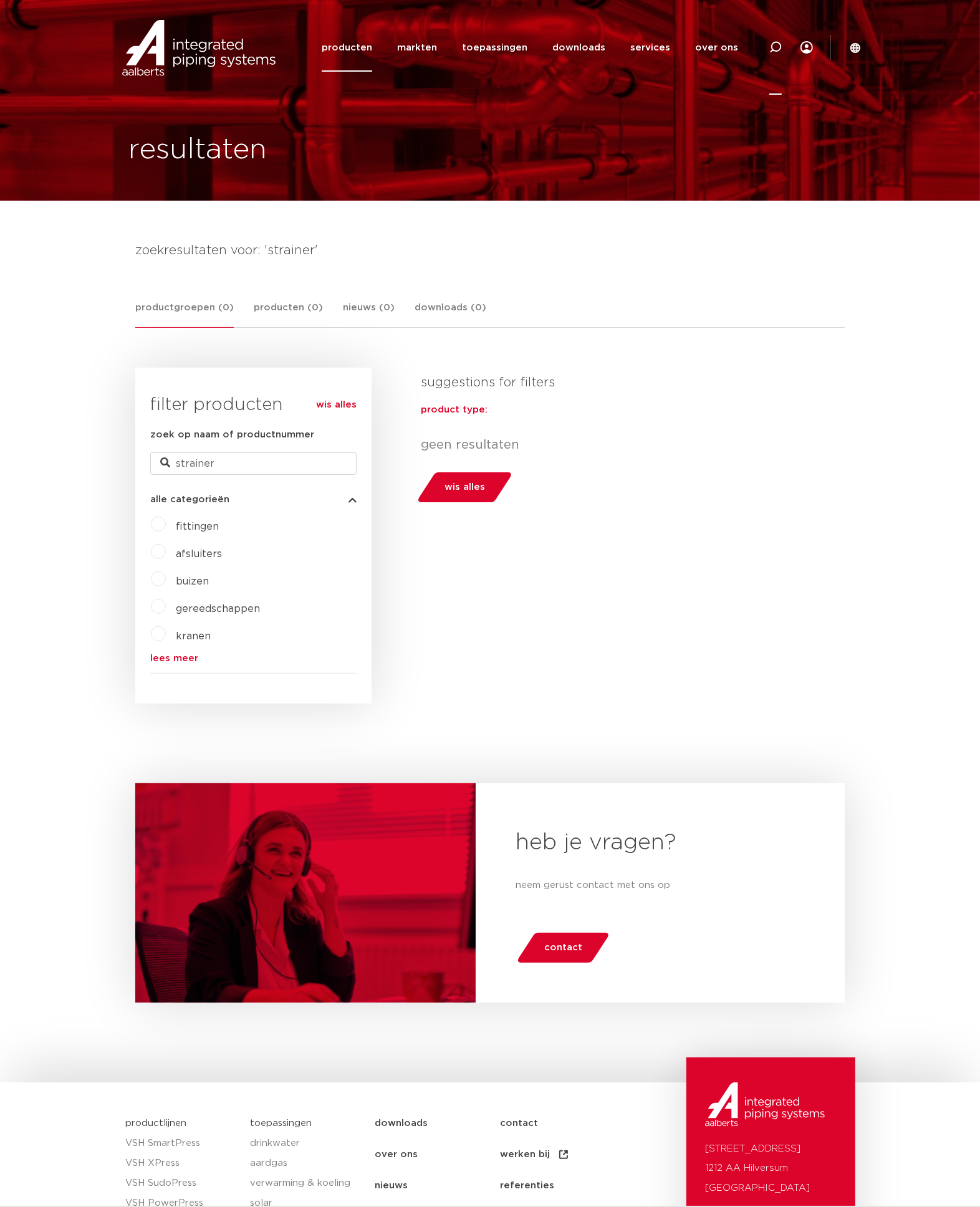
click at [775, 41] on icon at bounding box center [775, 47] width 12 height 12
type input "y-type"
click button "Zoeken" at bounding box center [0, 0] width 0 height 0
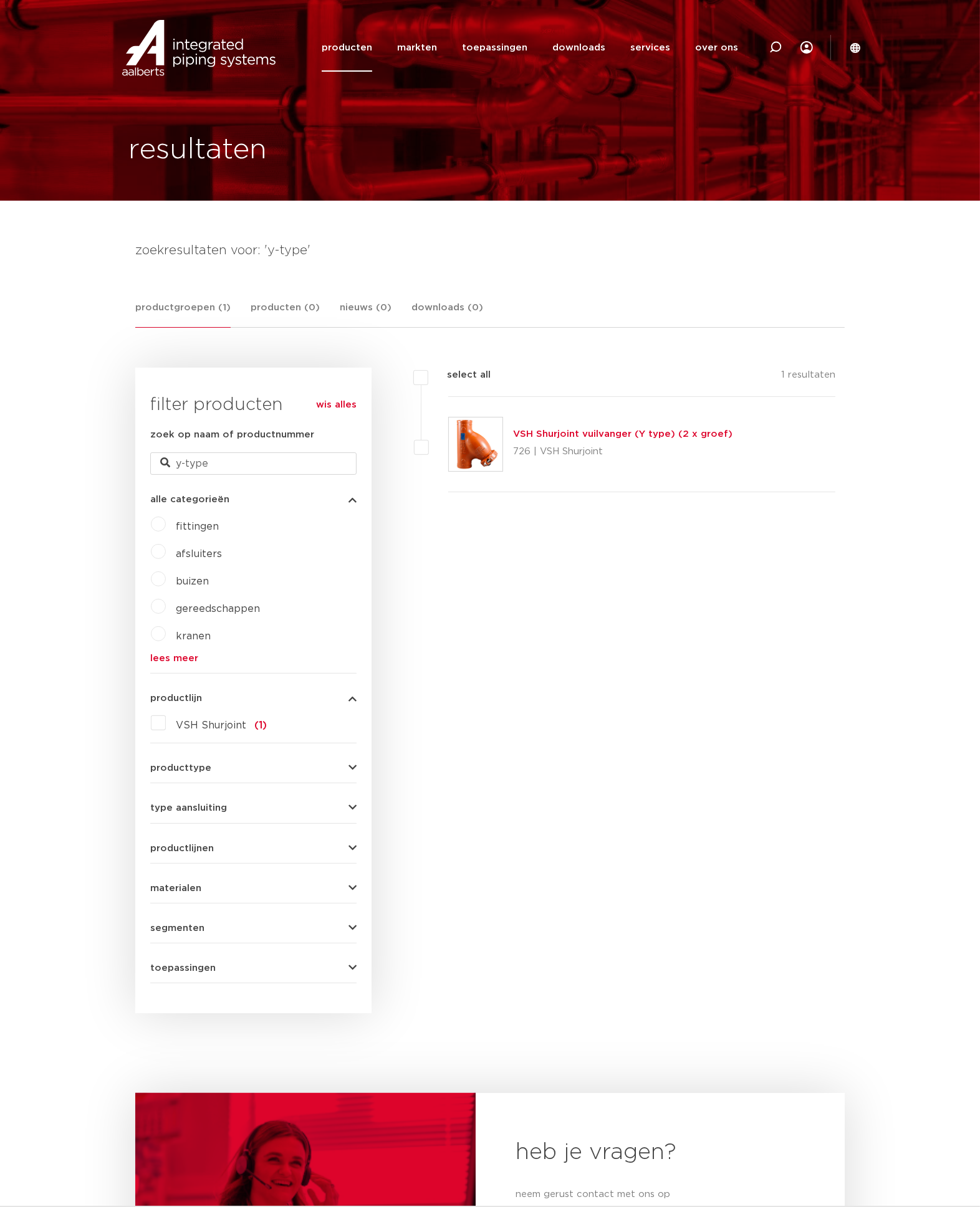
click at [194, 310] on link "productgroepen (1)" at bounding box center [183, 314] width 96 height 27
click at [219, 771] on button "producttype" at bounding box center [253, 768] width 206 height 10
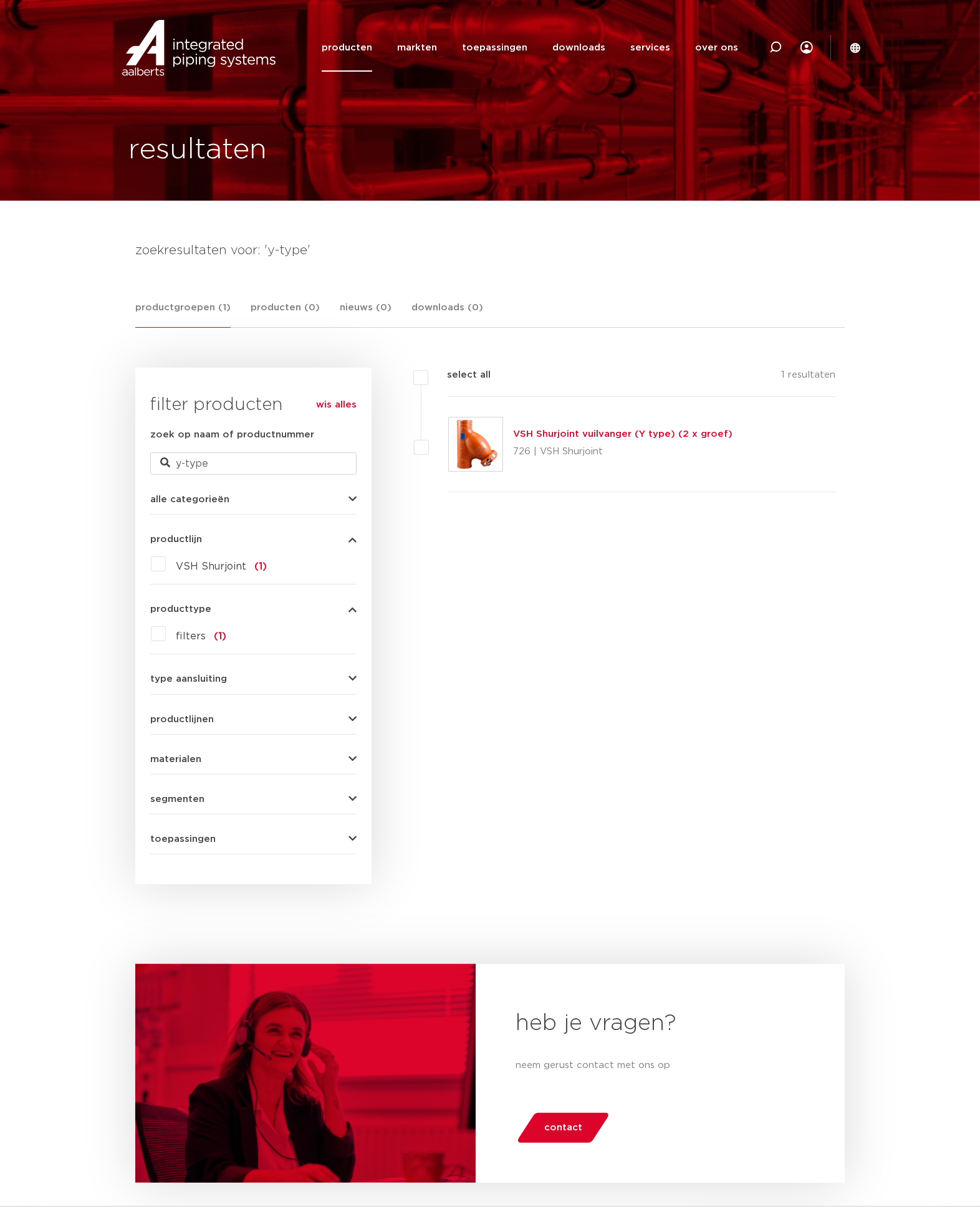
drag, startPoint x: 484, startPoint y: 685, endPoint x: 334, endPoint y: 464, distance: 267.1
click at [484, 685] on div "filters select all 1 resultaten VSH Shurjoint vuilvanger (Y type) (2 x groef)" at bounding box center [608, 626] width 473 height 516
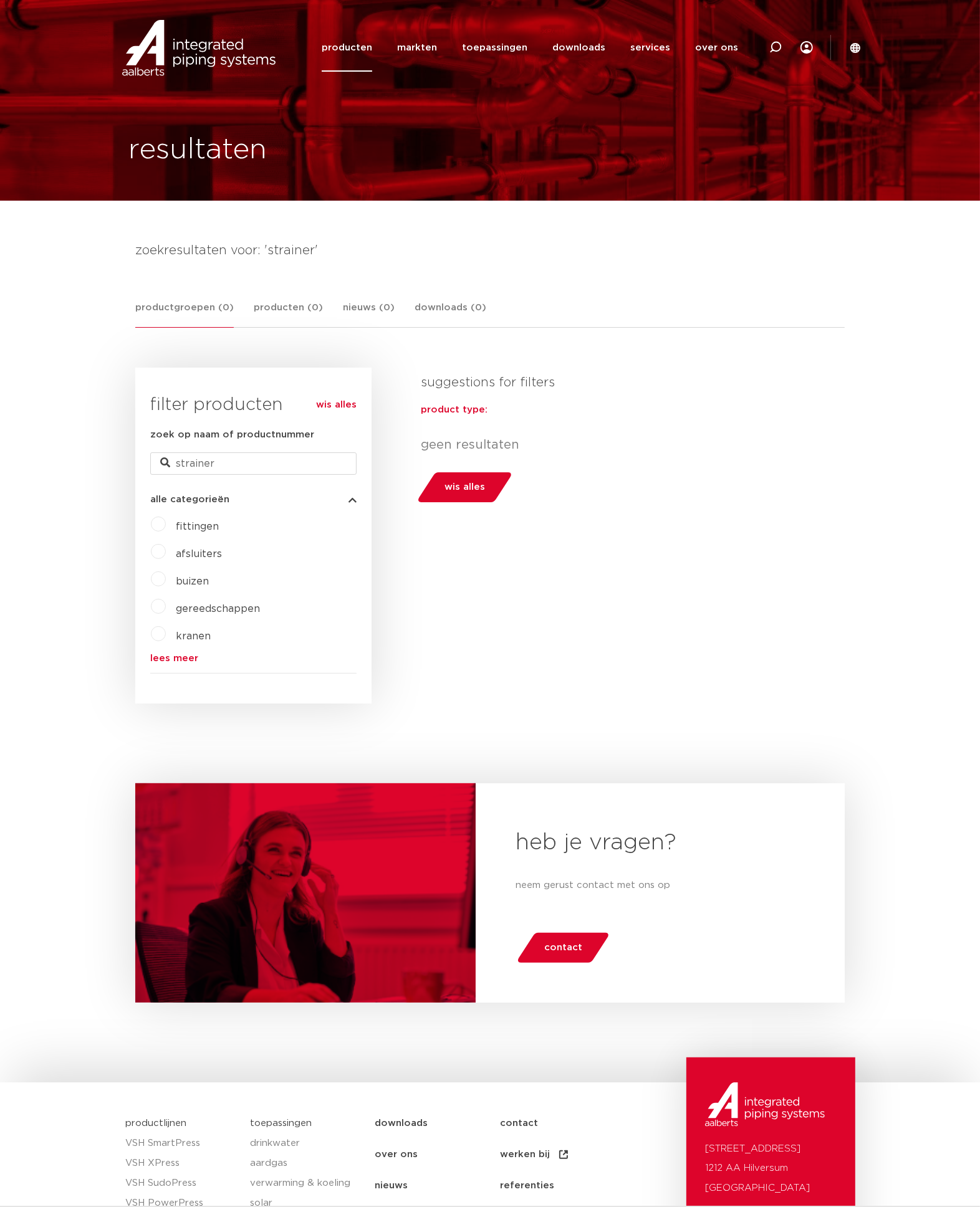
click at [526, 676] on div "filters suggestions for filters product type: lees meer [PERSON_NAME] geen resu…" at bounding box center [608, 536] width 473 height 336
